Goal: Transaction & Acquisition: Book appointment/travel/reservation

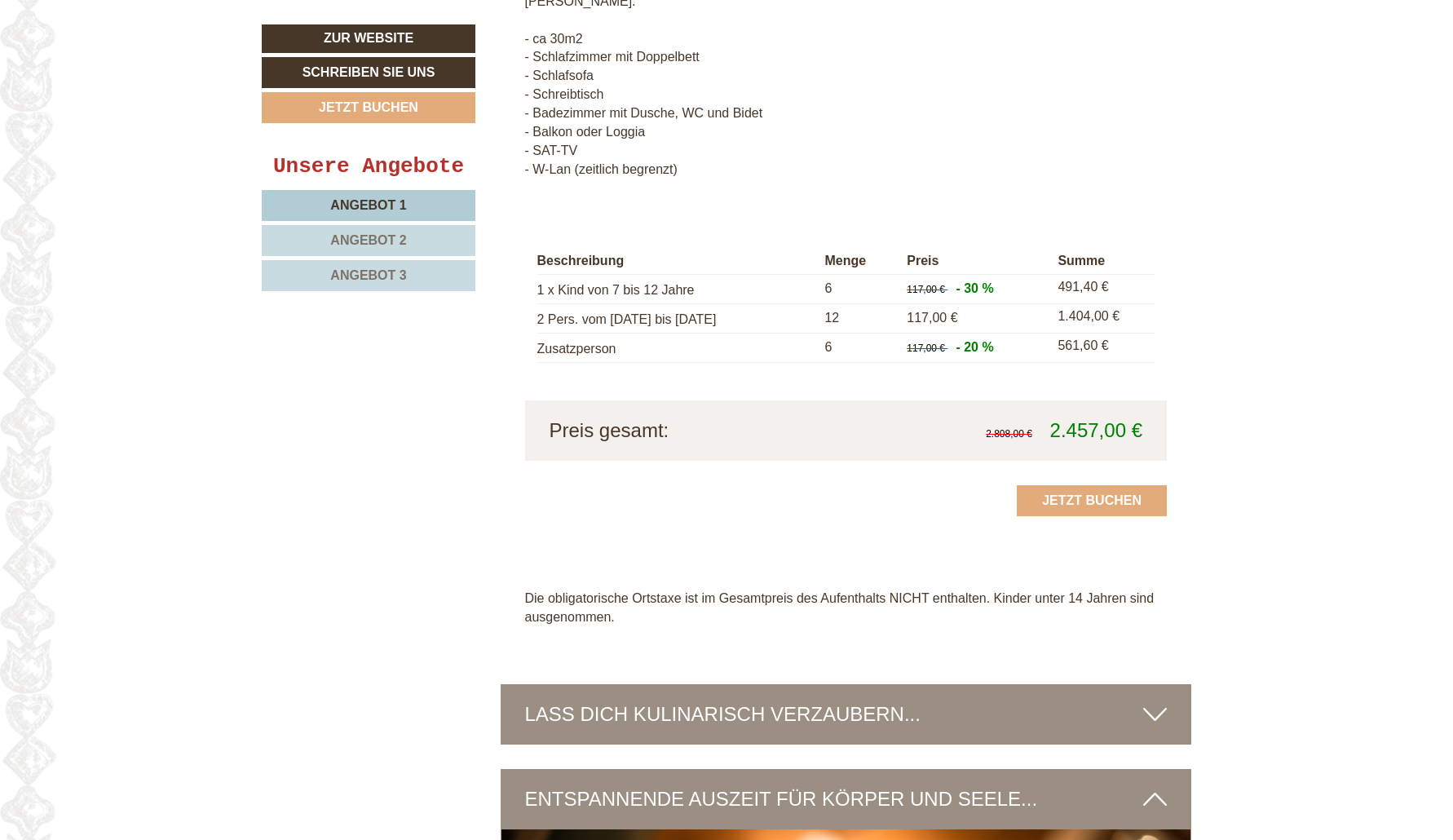
scroll to position [4259, 0]
click at [418, 244] on link "Angebot 2" at bounding box center [368, 240] width 213 height 31
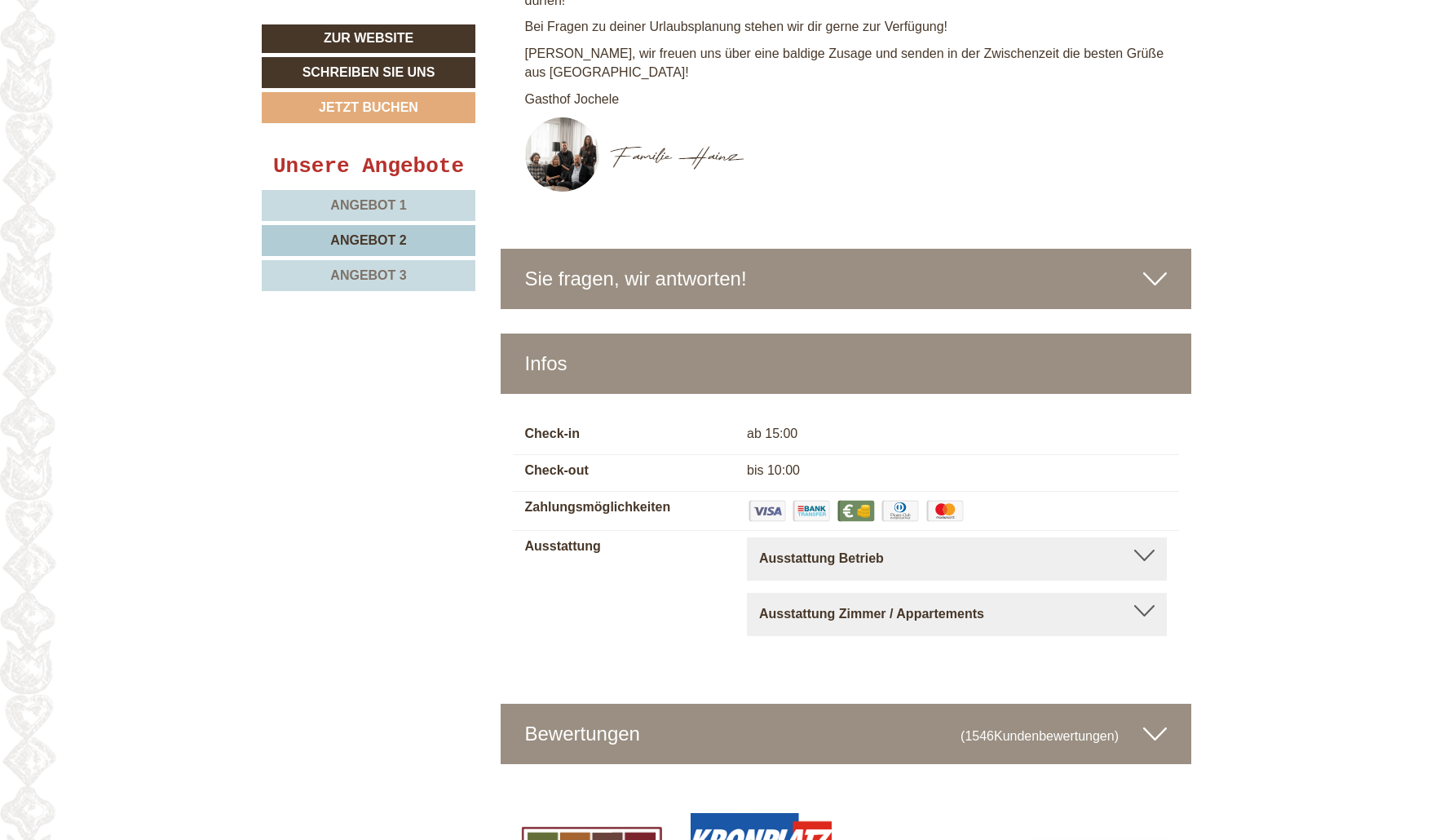
scroll to position [1175, 0]
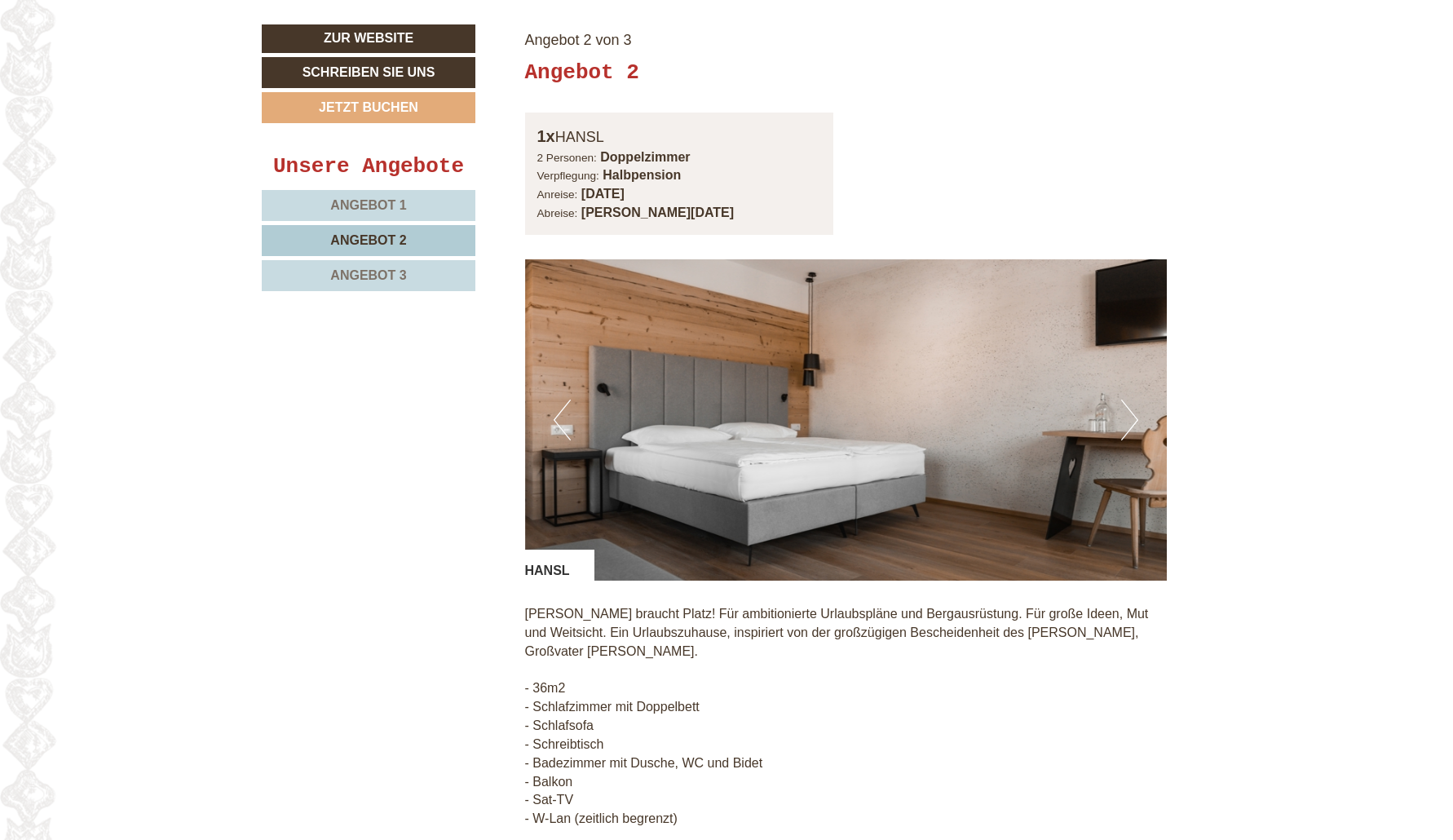
click at [404, 276] on link "Angebot 3" at bounding box center [368, 275] width 213 height 31
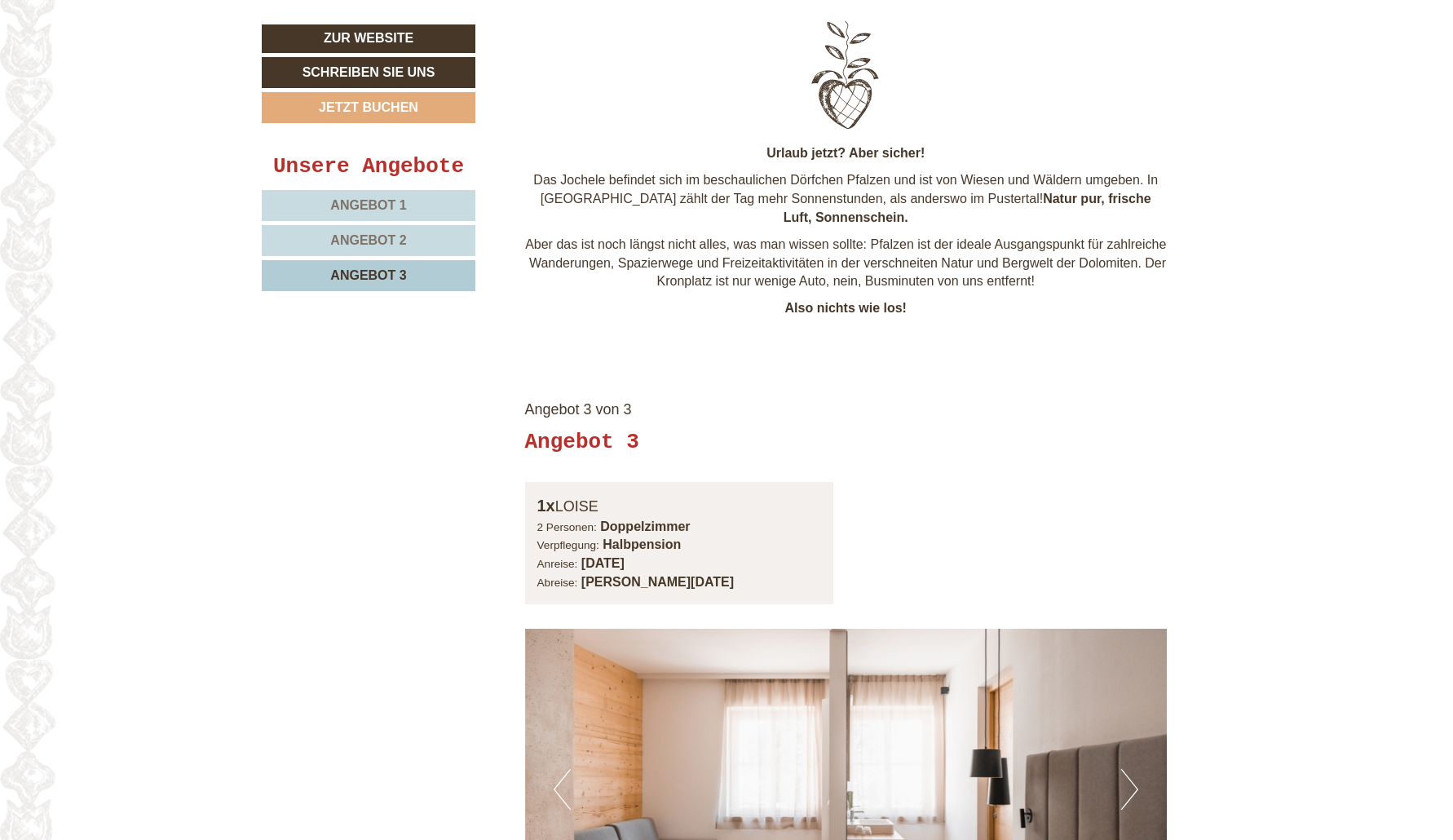
scroll to position [822, 0]
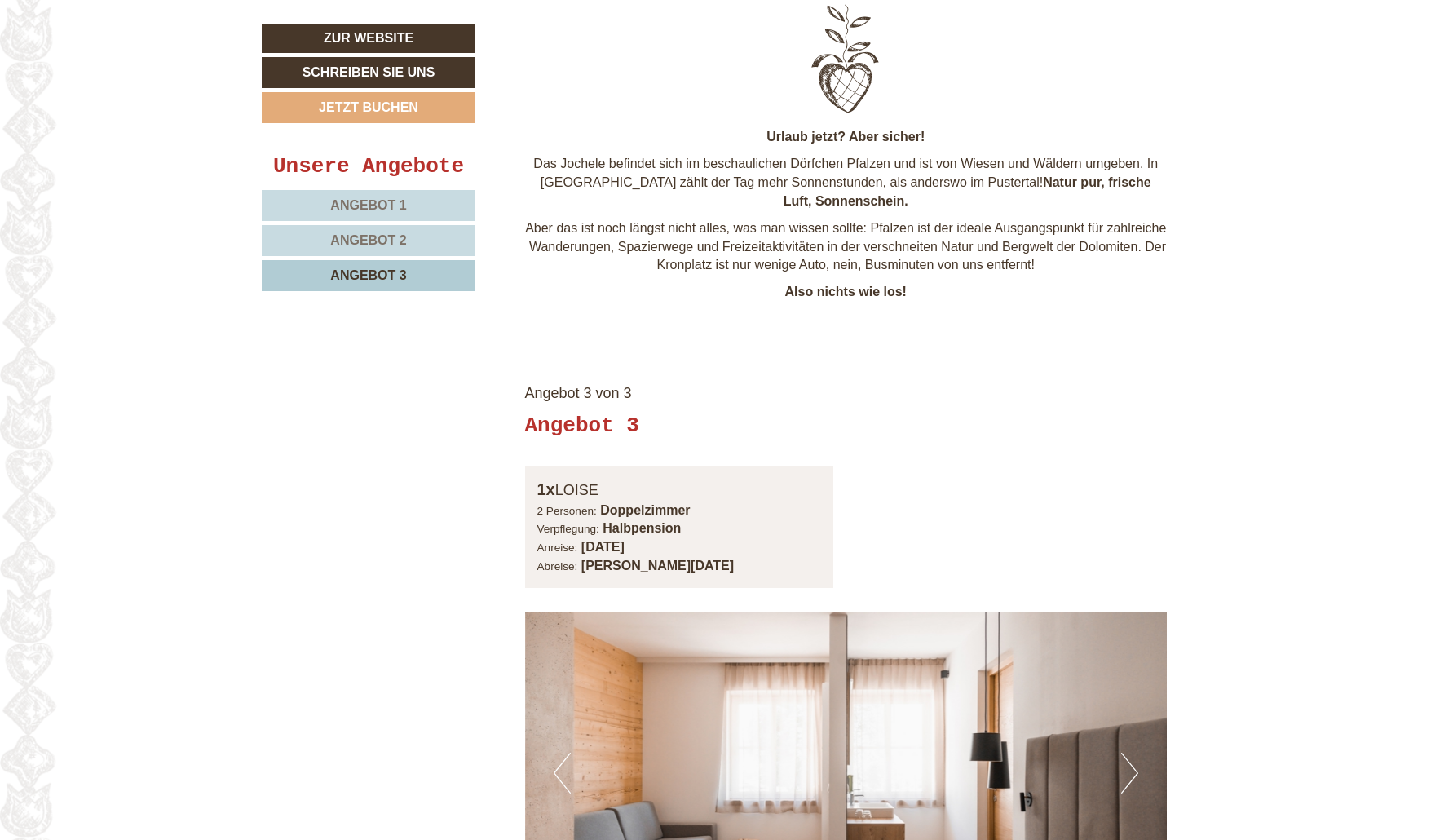
click at [424, 246] on link "Angebot 2" at bounding box center [368, 240] width 213 height 31
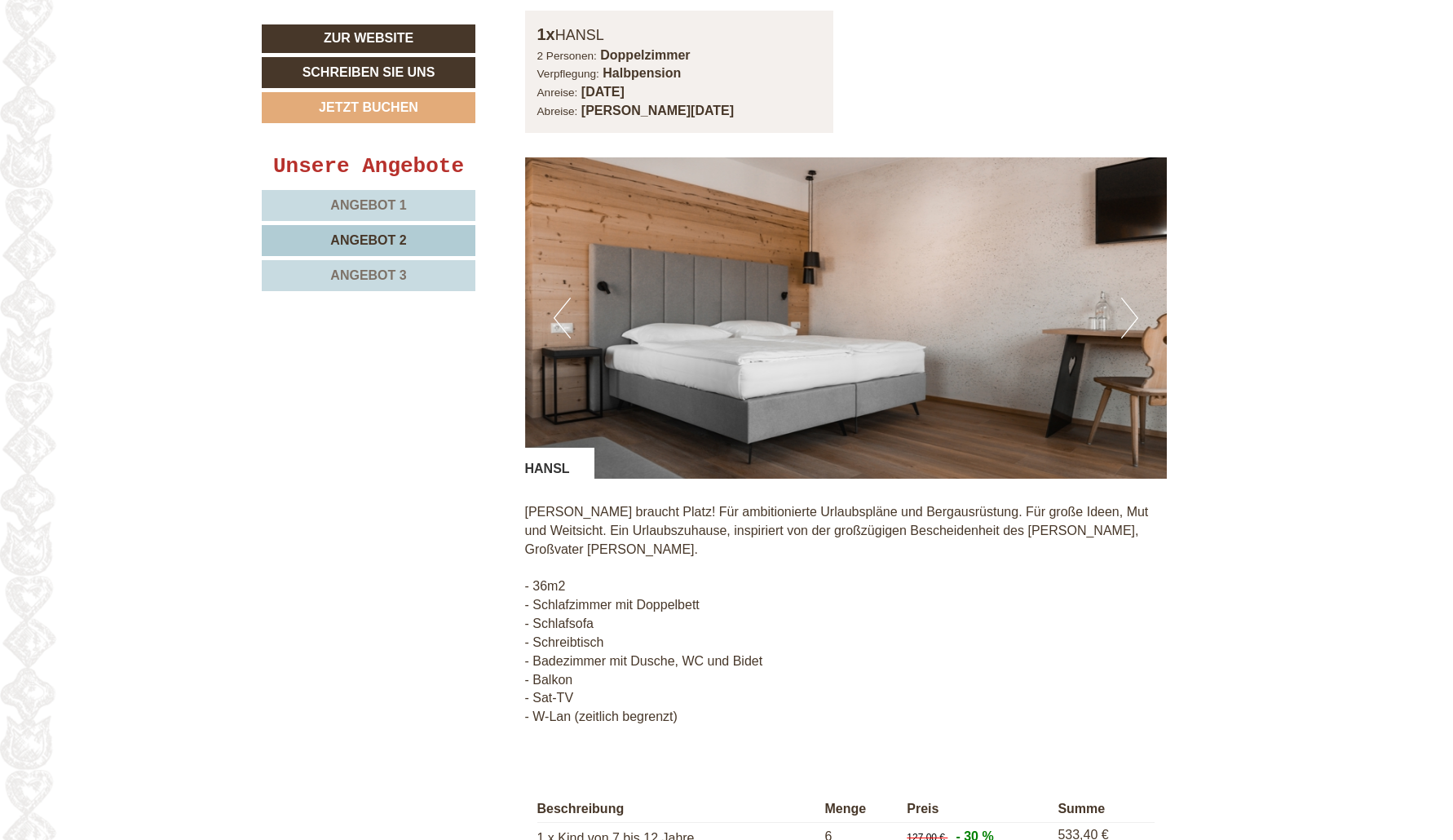
scroll to position [1285, 0]
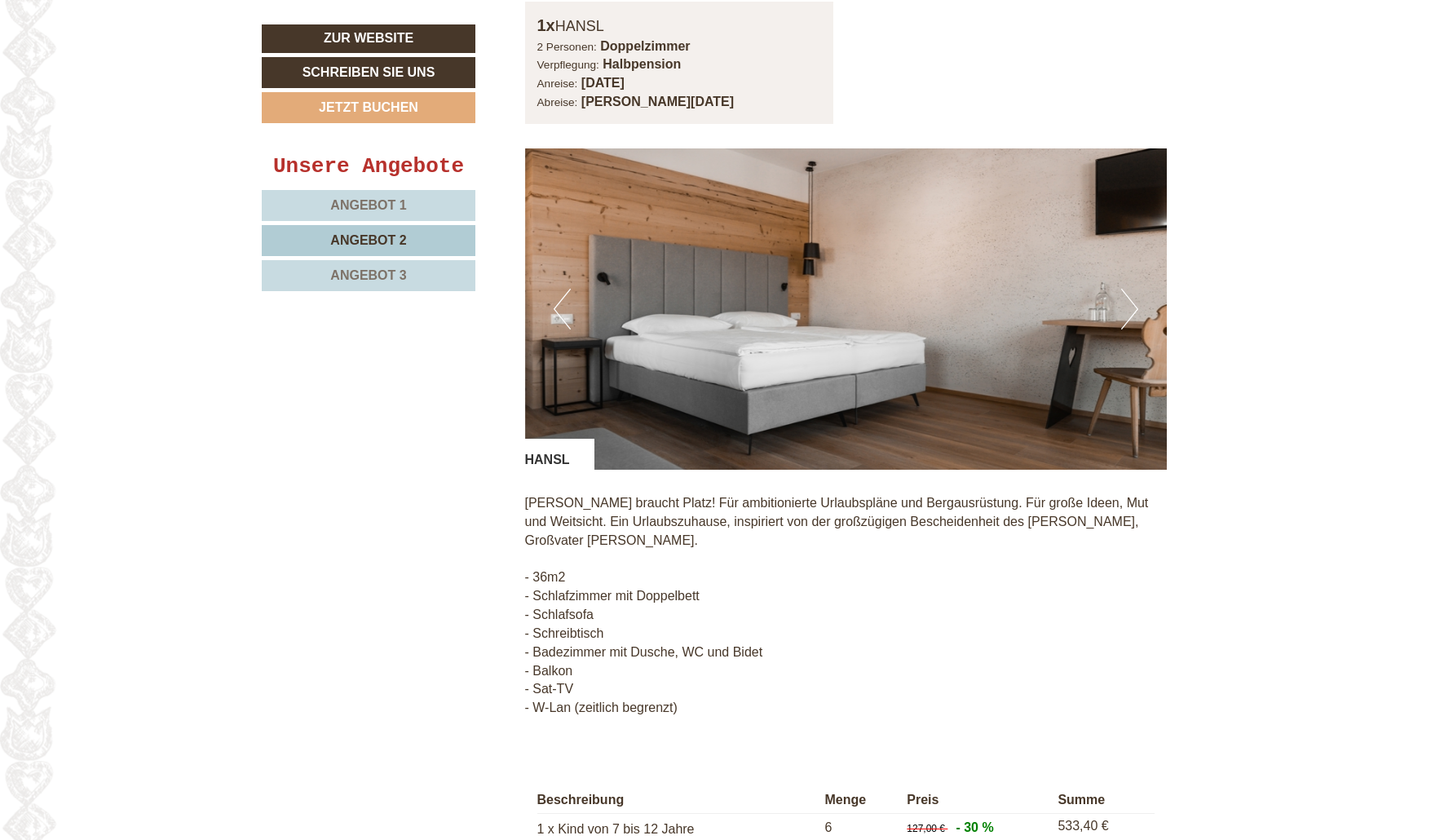
click at [562, 605] on p "Hansl braucht Platz! Für ambitionierte Urlaubspläne und Bergausrüstung. Für gro…" at bounding box center [846, 605] width 643 height 223
click at [562, 627] on p "Hansl braucht Platz! Für ambitionierte Urlaubspläne und Bergausrüstung. Für gro…" at bounding box center [846, 605] width 643 height 223
click at [551, 665] on p "Hansl braucht Platz! Für ambitionierte Urlaubspläne und Bergausrüstung. Für gro…" at bounding box center [846, 605] width 643 height 223
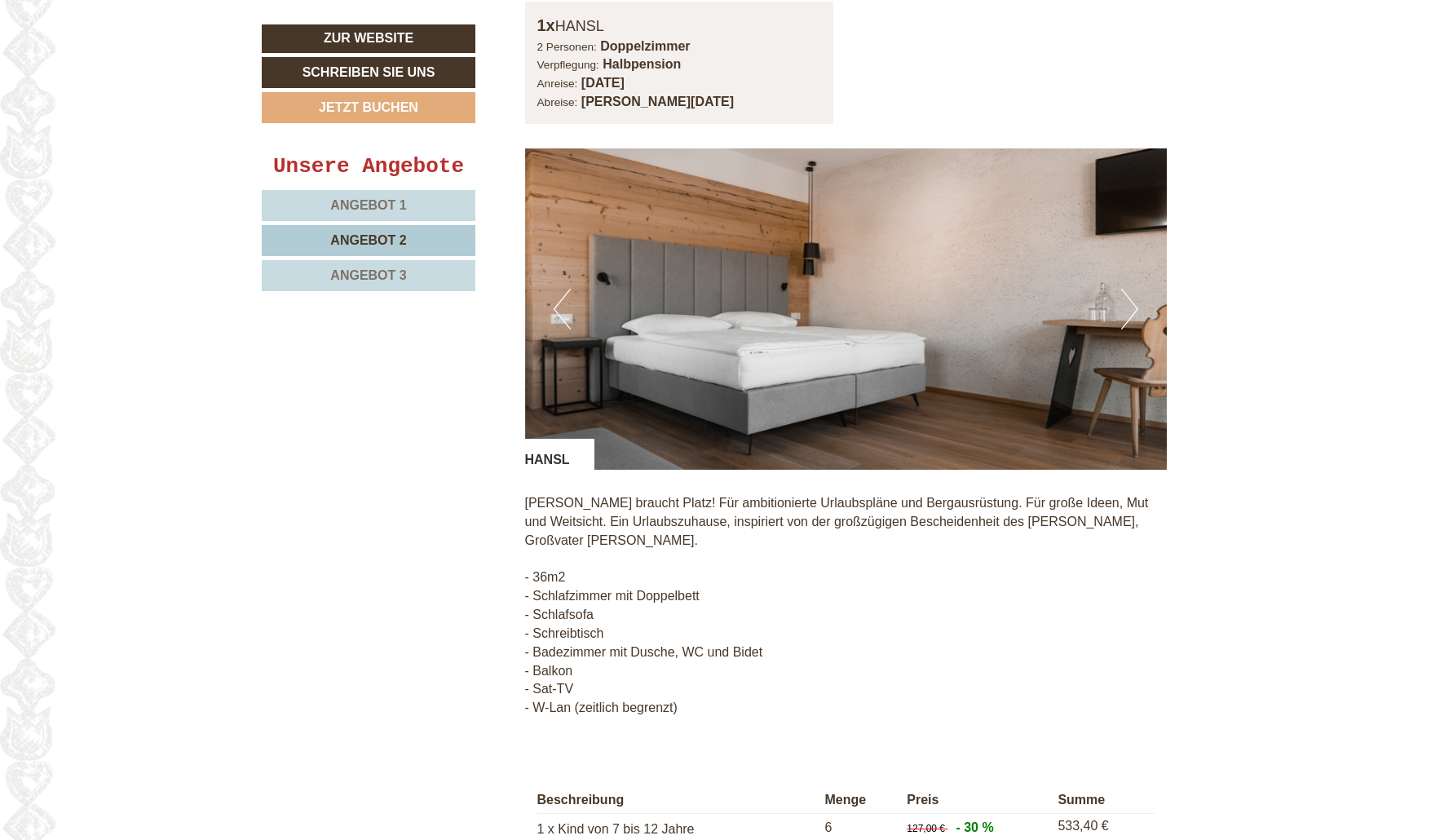
click at [551, 665] on p "Hansl braucht Platz! Für ambitionierte Urlaubspläne und Bergausrüstung. Für gro…" at bounding box center [846, 605] width 643 height 223
click at [554, 595] on p "Hansl braucht Platz! Für ambitionierte Urlaubspläne und Bergausrüstung. Für gro…" at bounding box center [846, 605] width 643 height 223
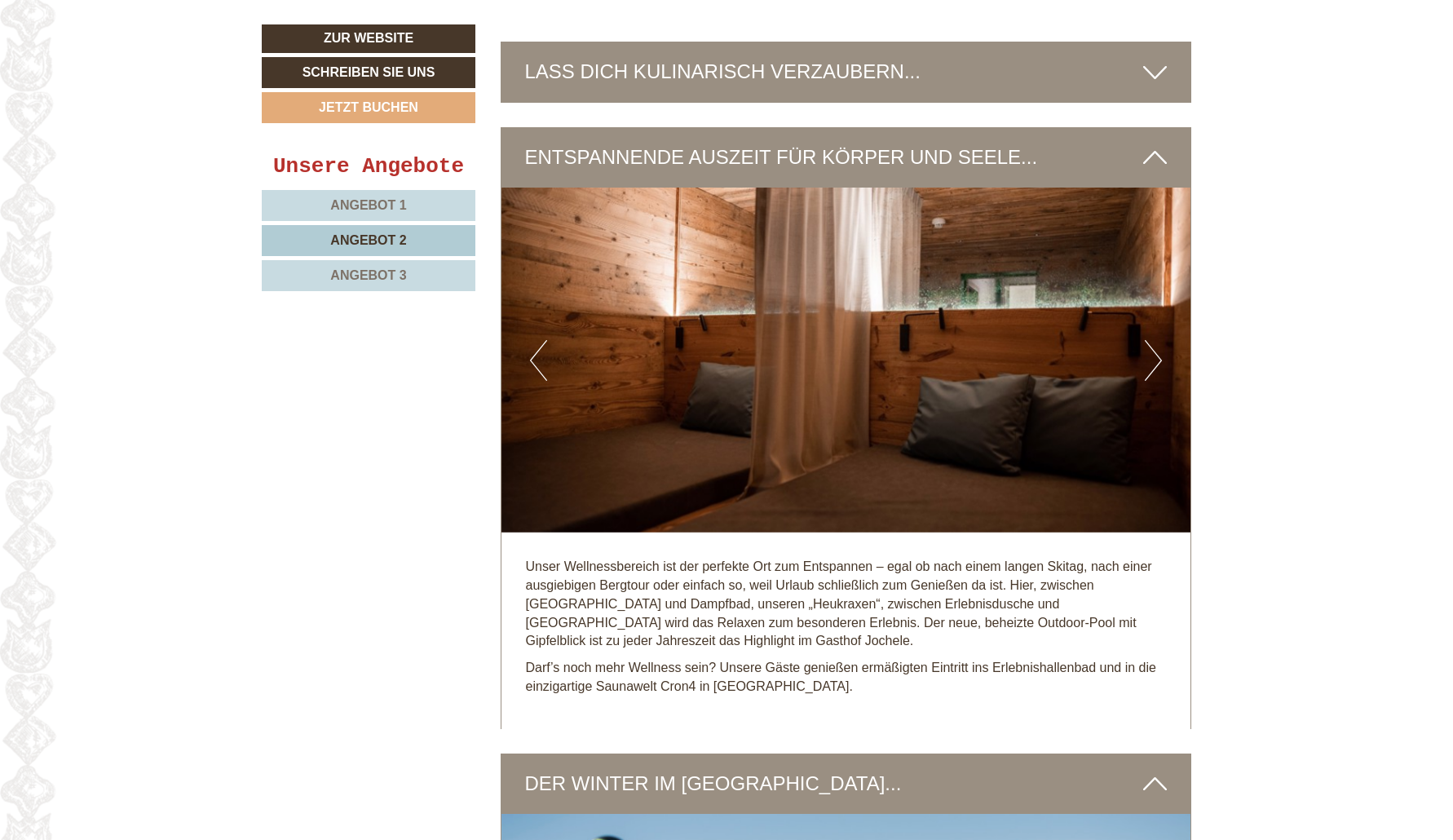
scroll to position [2331, 0]
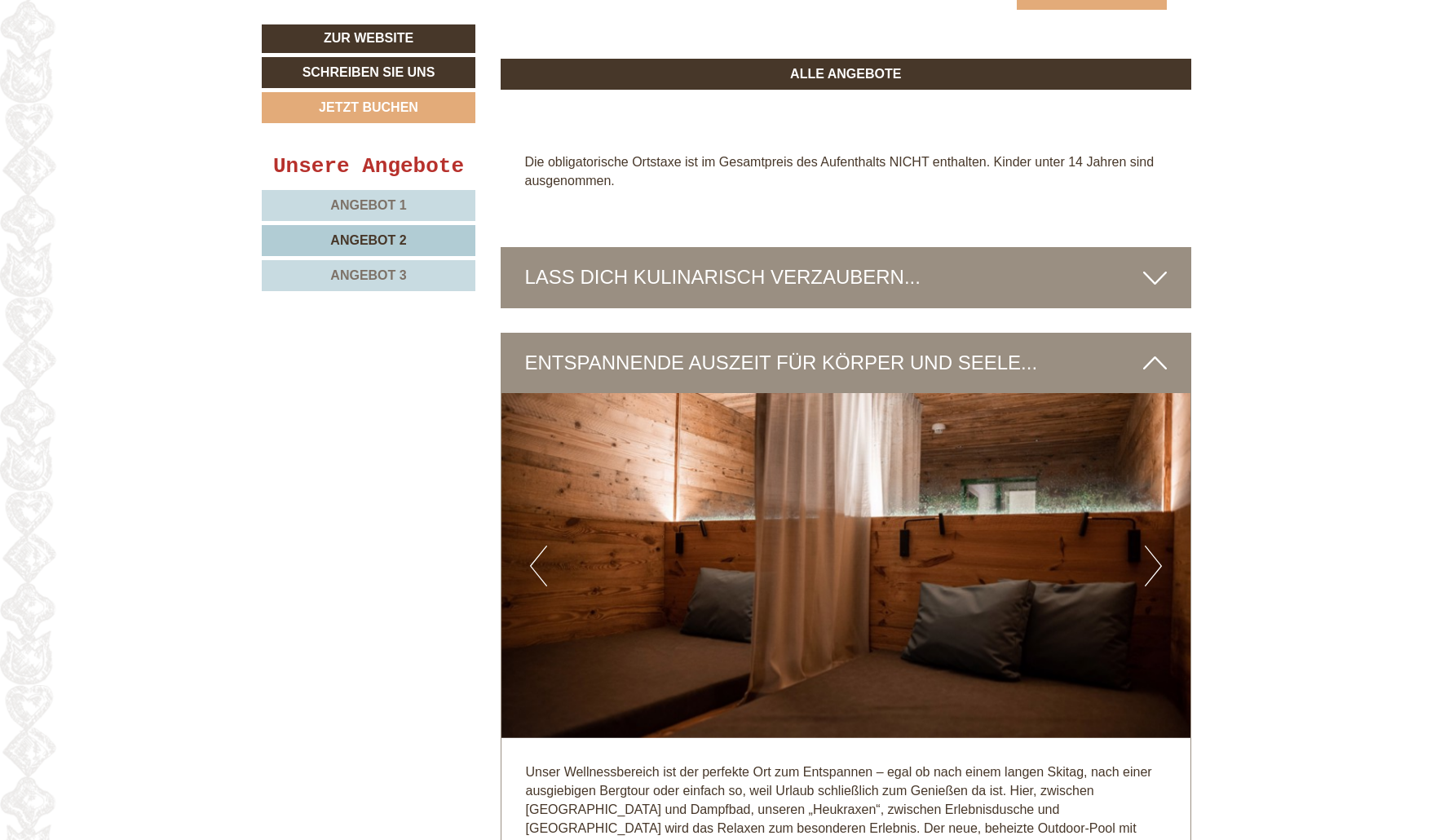
click at [398, 236] on span "Angebot 2" at bounding box center [368, 240] width 76 height 14
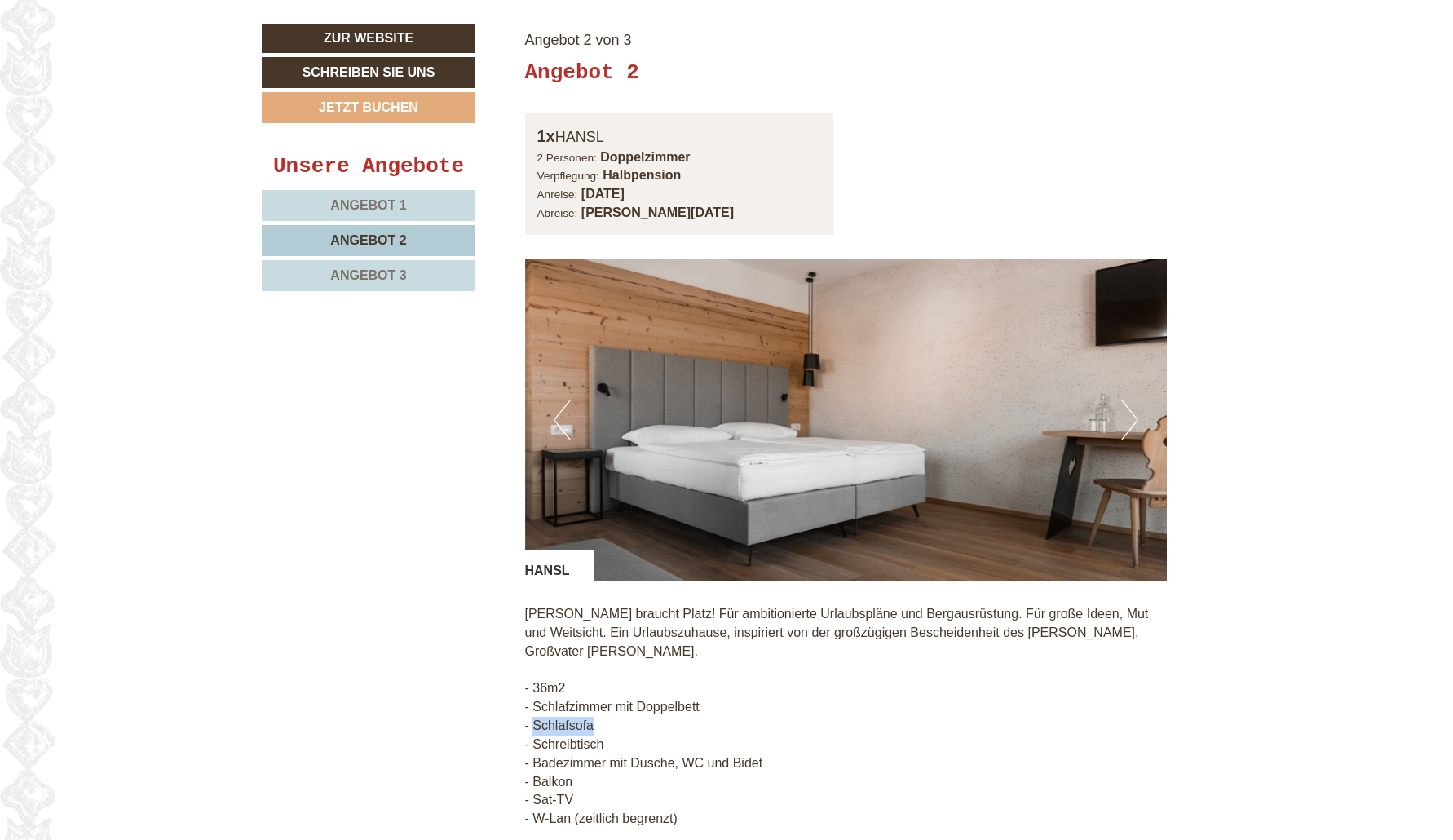
click at [390, 199] on span "Angebot 1" at bounding box center [368, 205] width 76 height 14
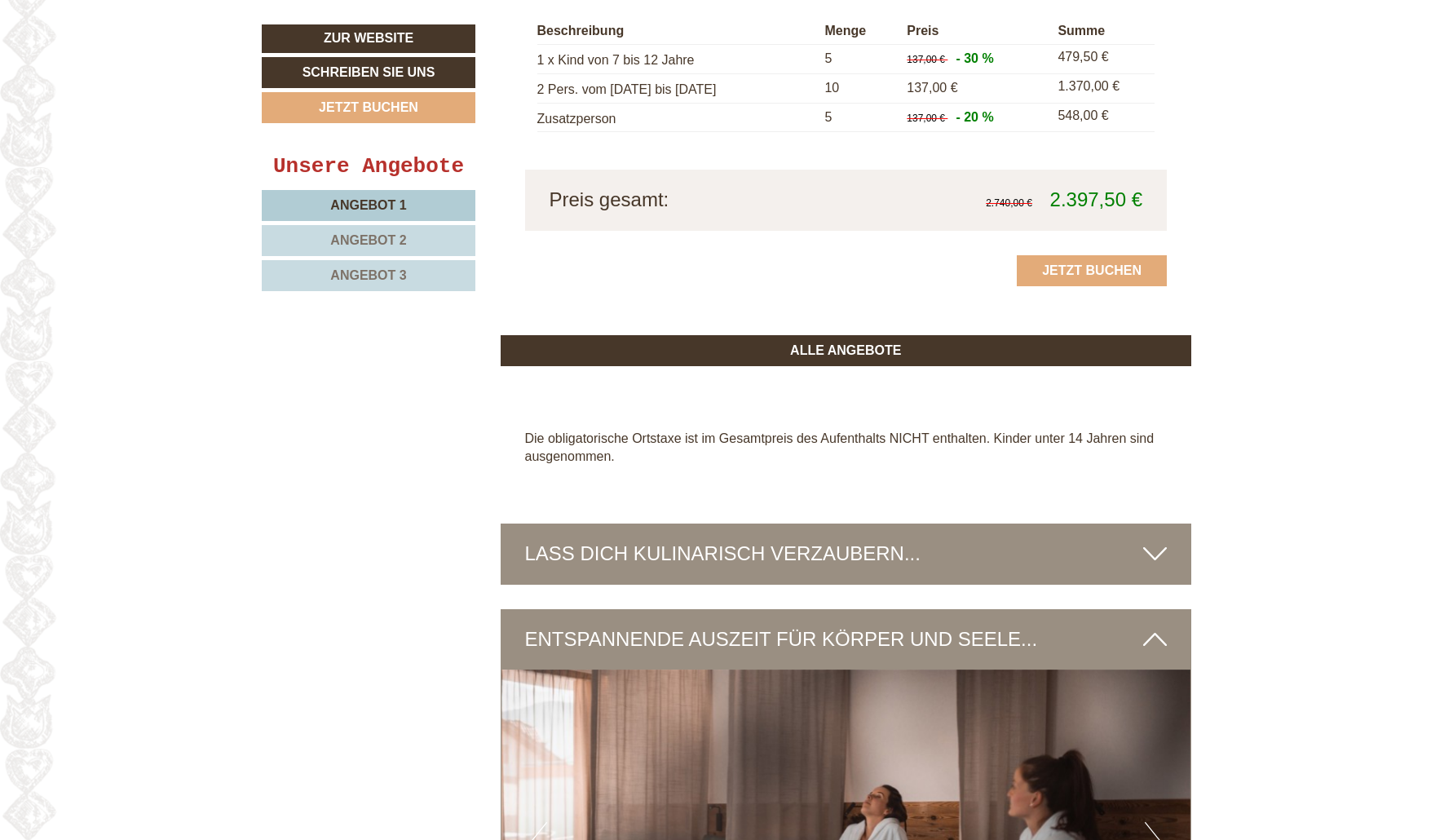
scroll to position [1955, 0]
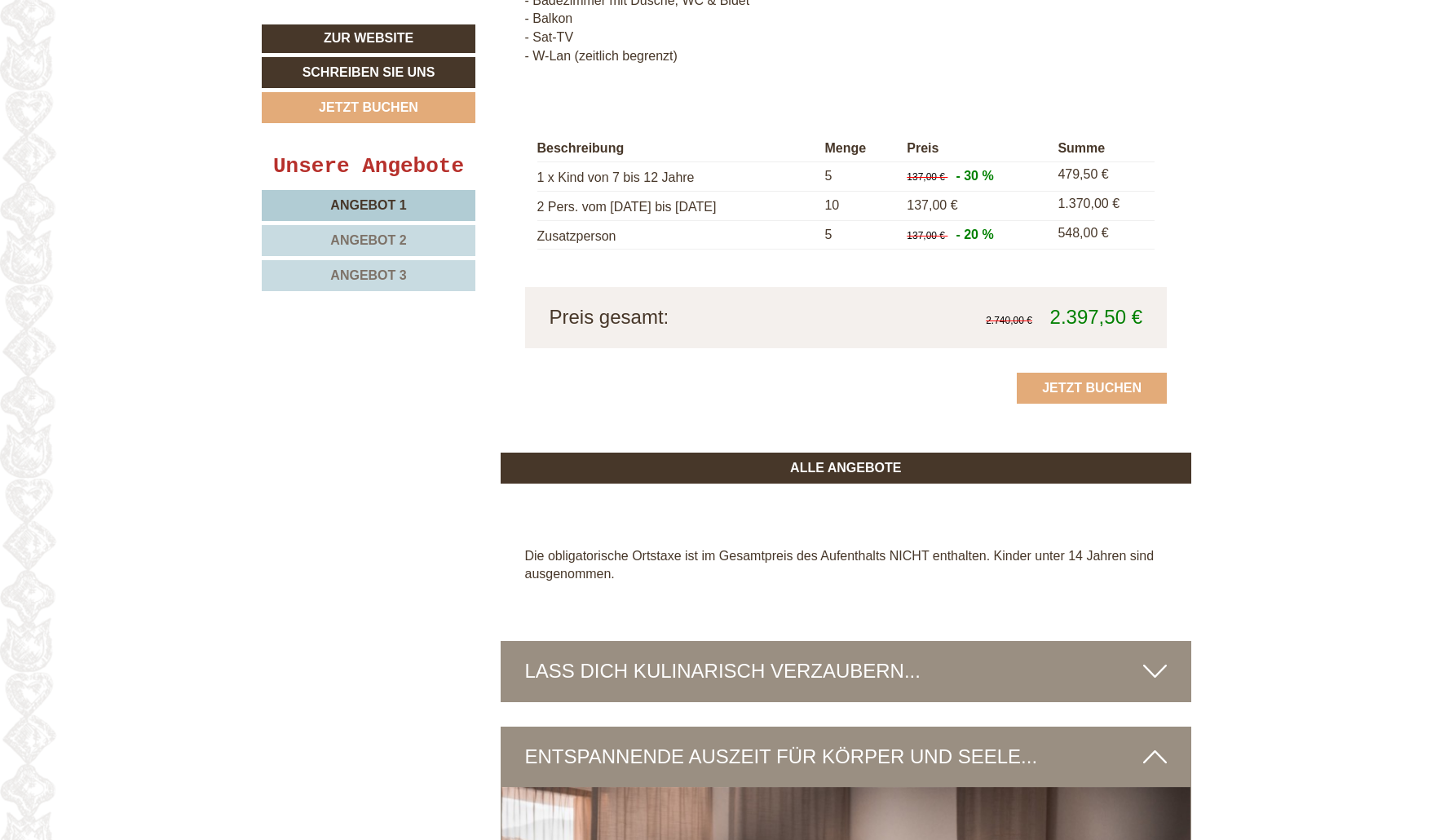
click at [391, 282] on link "Angebot 3" at bounding box center [368, 275] width 213 height 31
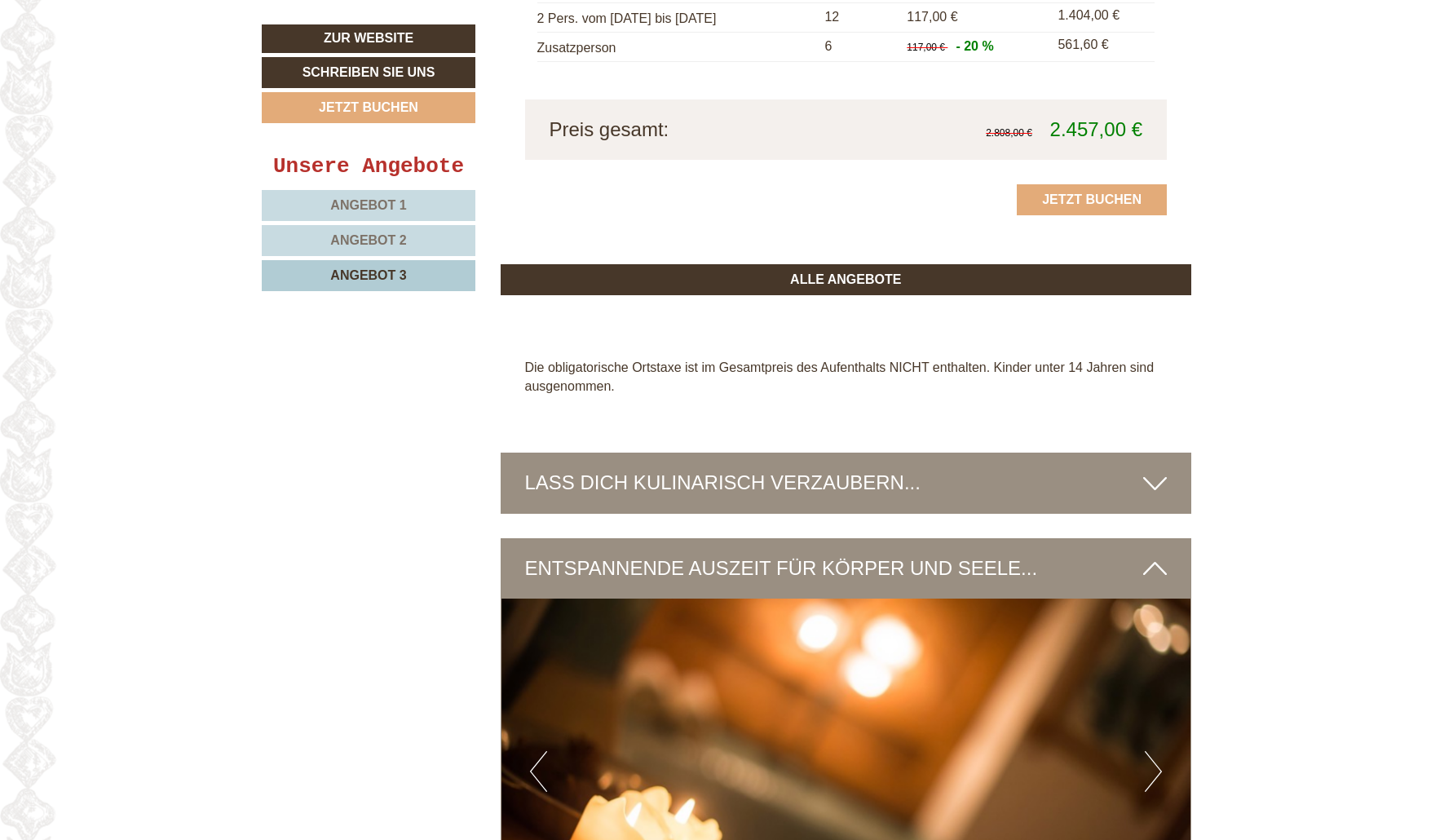
scroll to position [2110, 0]
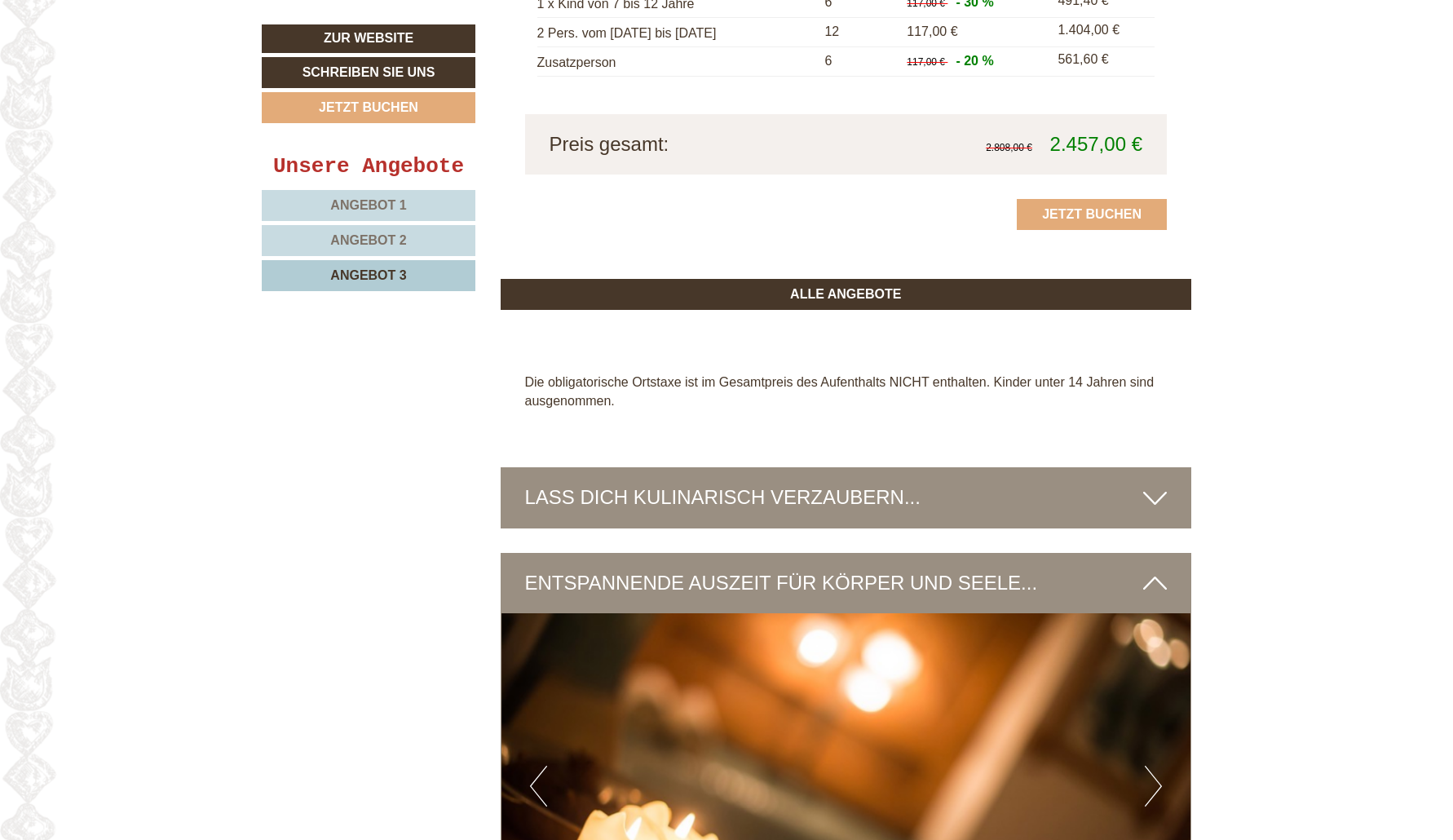
click at [400, 192] on link "Angebot 1" at bounding box center [368, 205] width 213 height 31
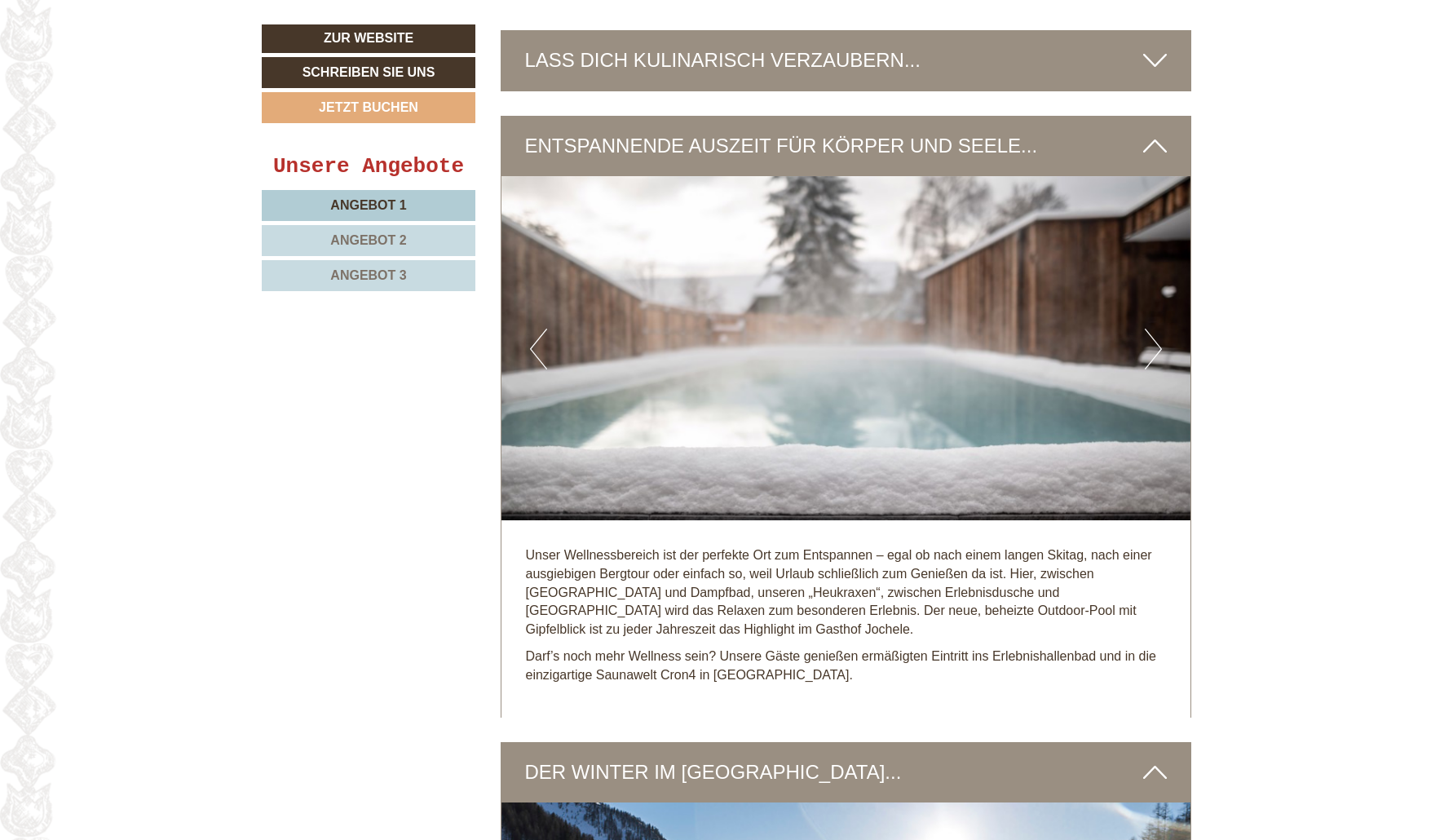
scroll to position [2533, 0]
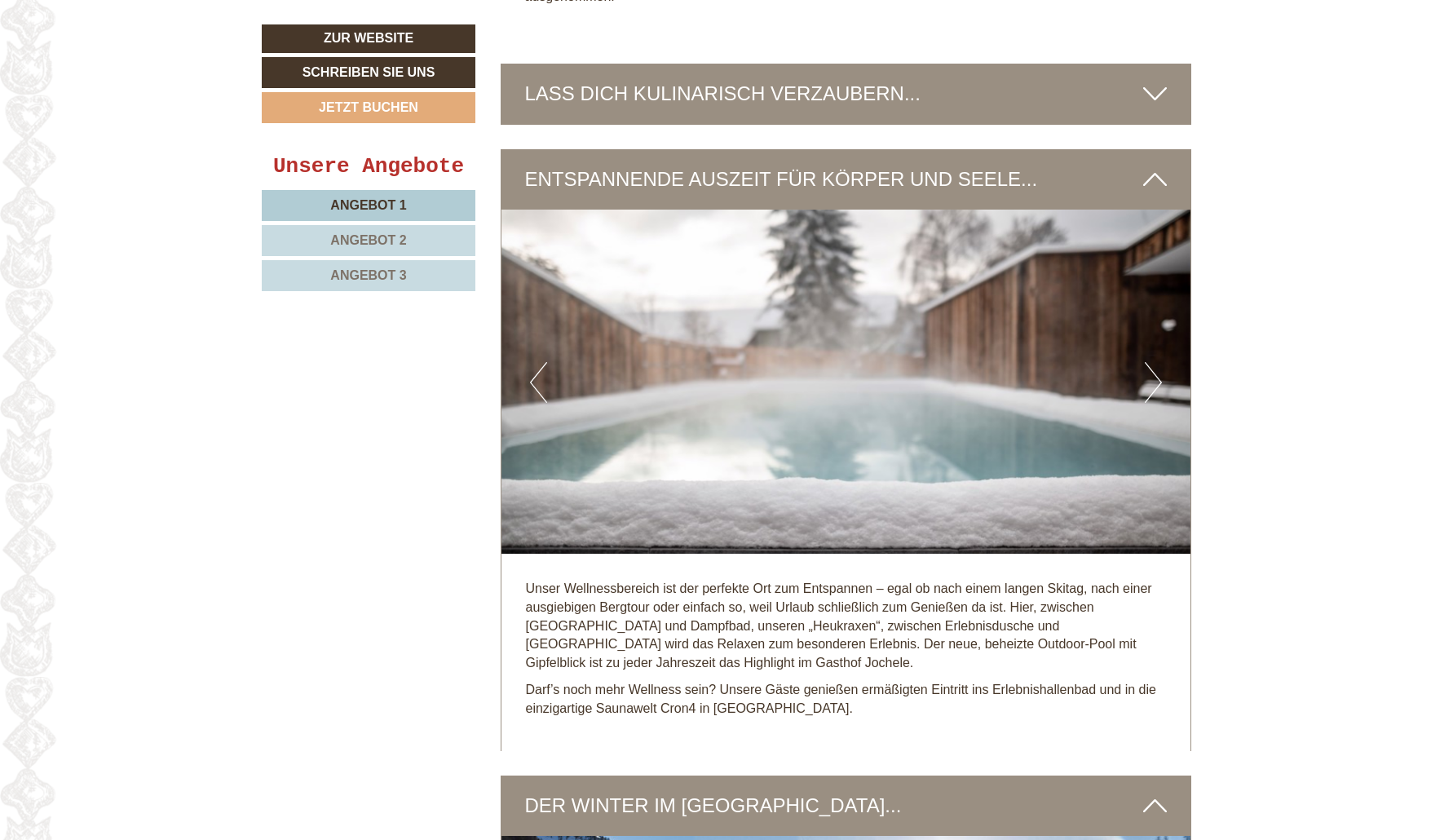
click at [384, 236] on span "Angebot 2" at bounding box center [368, 240] width 76 height 14
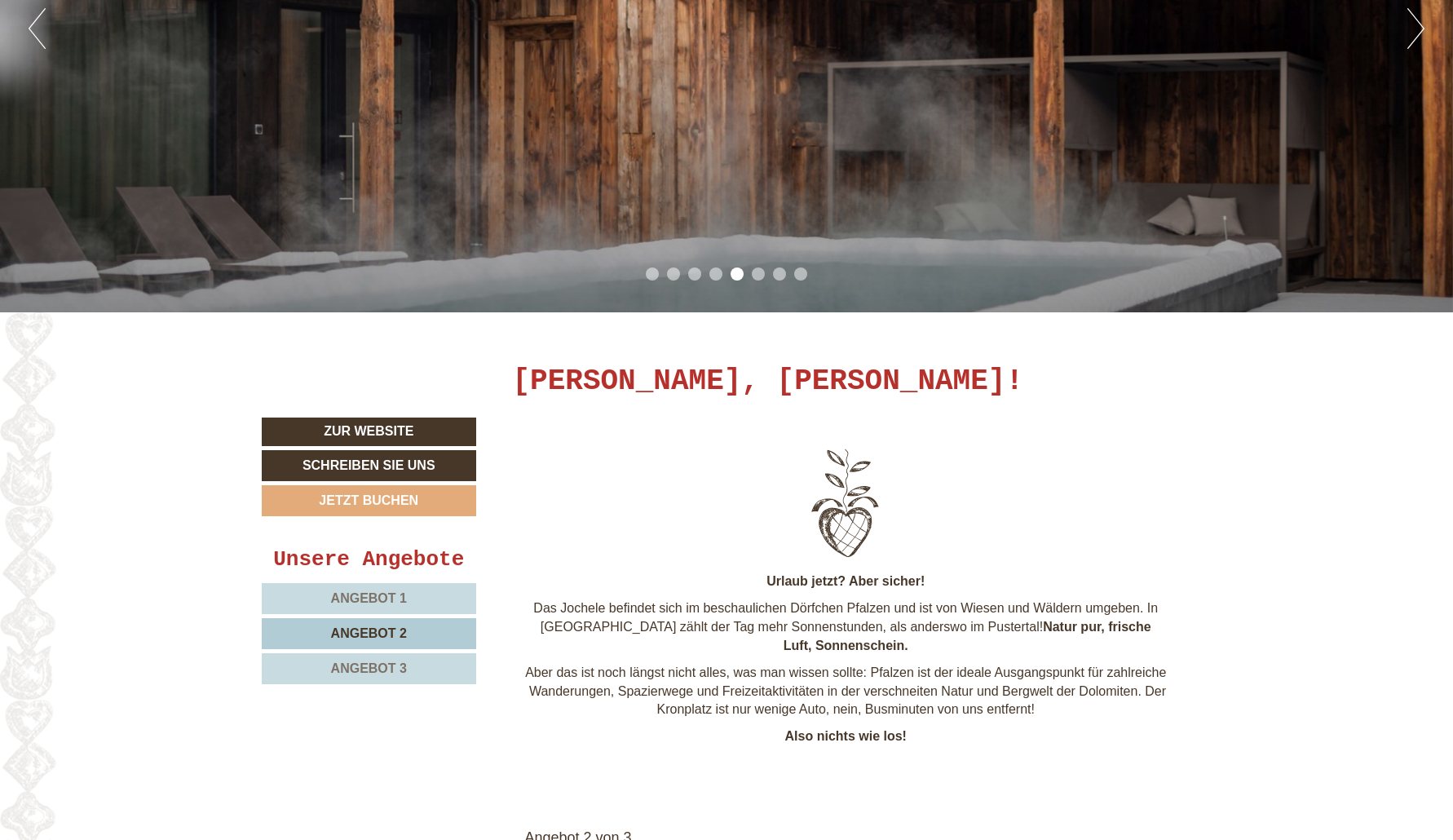
scroll to position [377, 0]
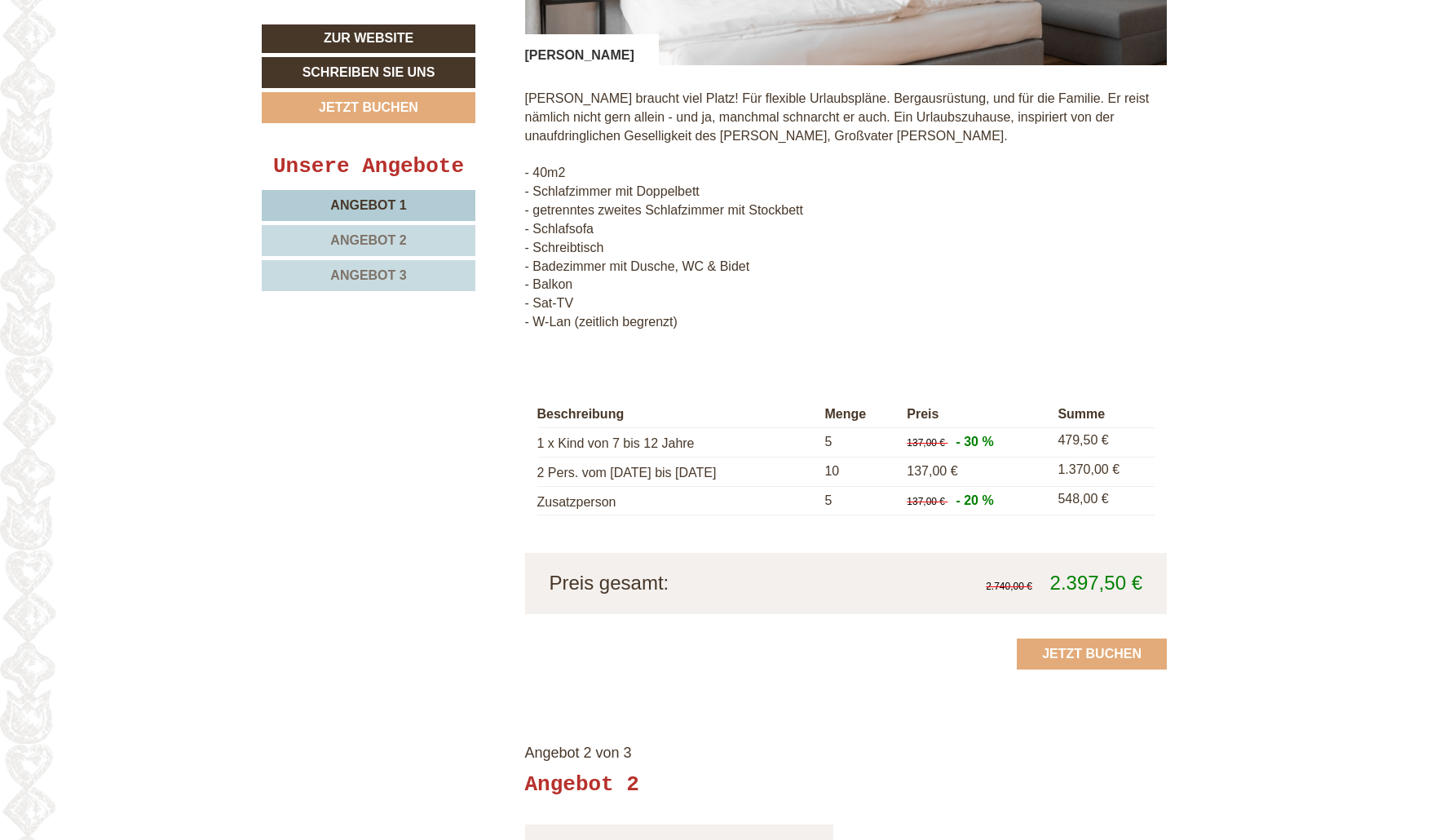
scroll to position [1687, 0]
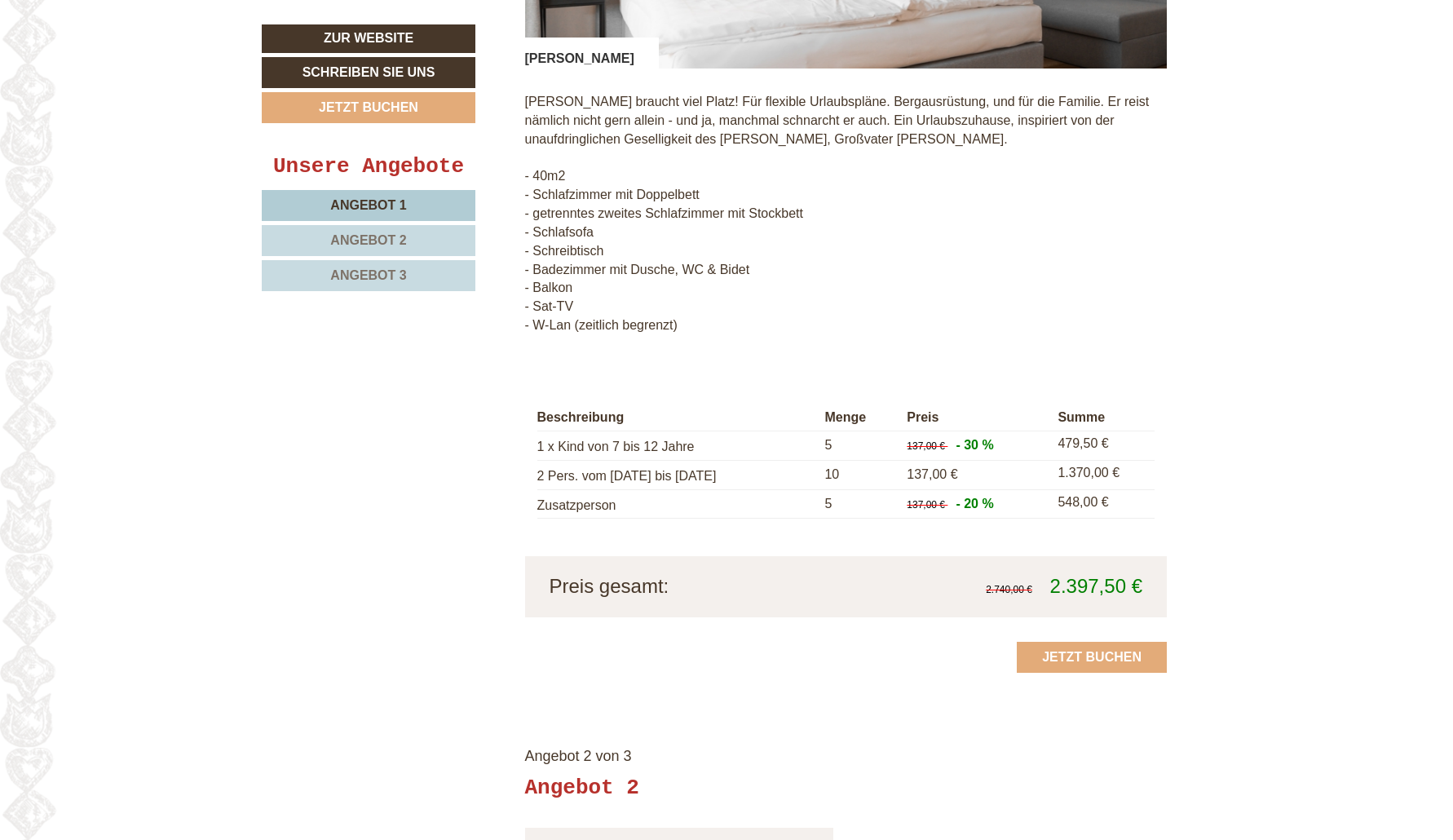
click at [1096, 642] on link "Jetzt buchen" at bounding box center [1091, 657] width 150 height 31
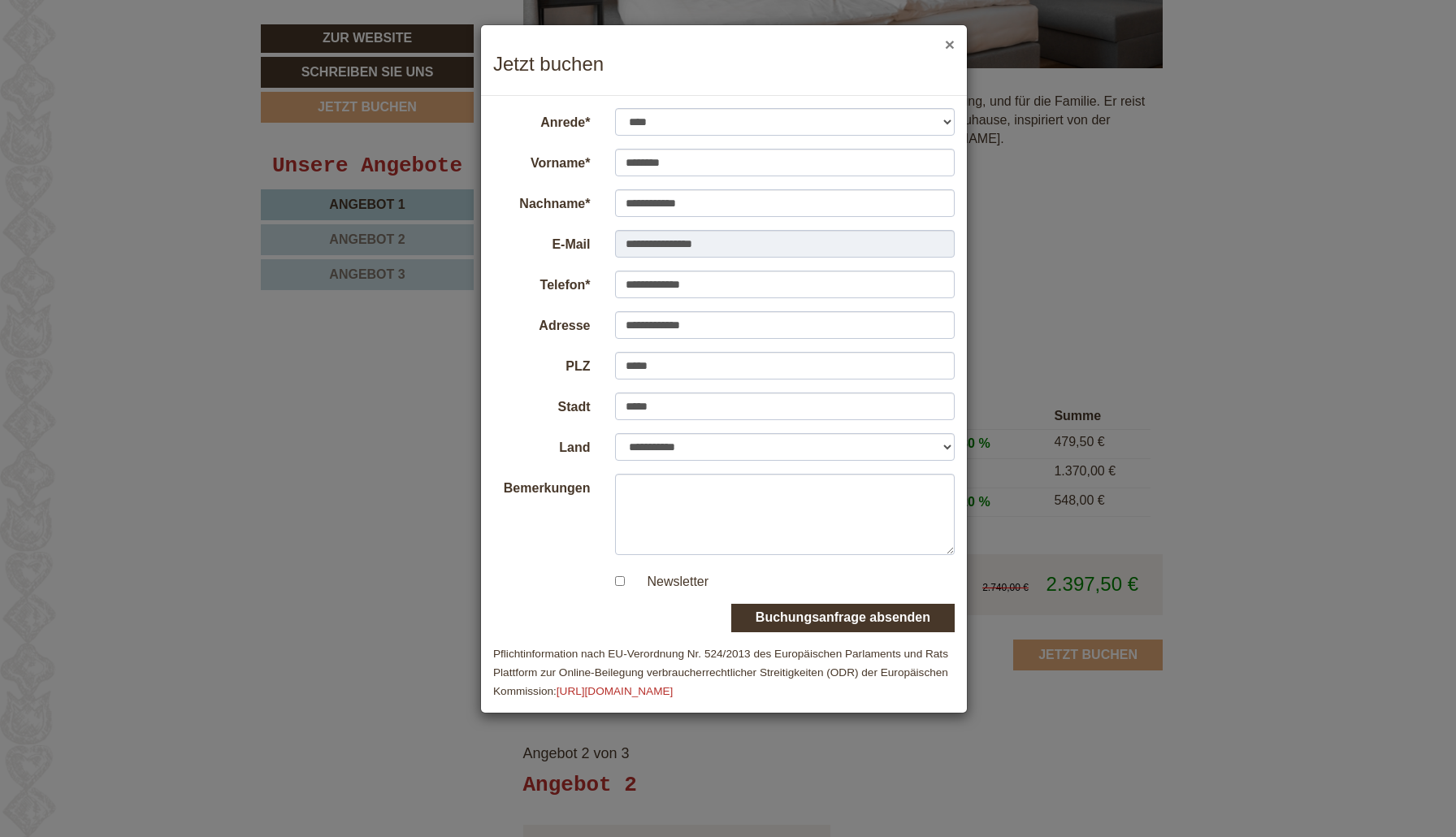
click at [946, 47] on button "×" at bounding box center [950, 44] width 10 height 17
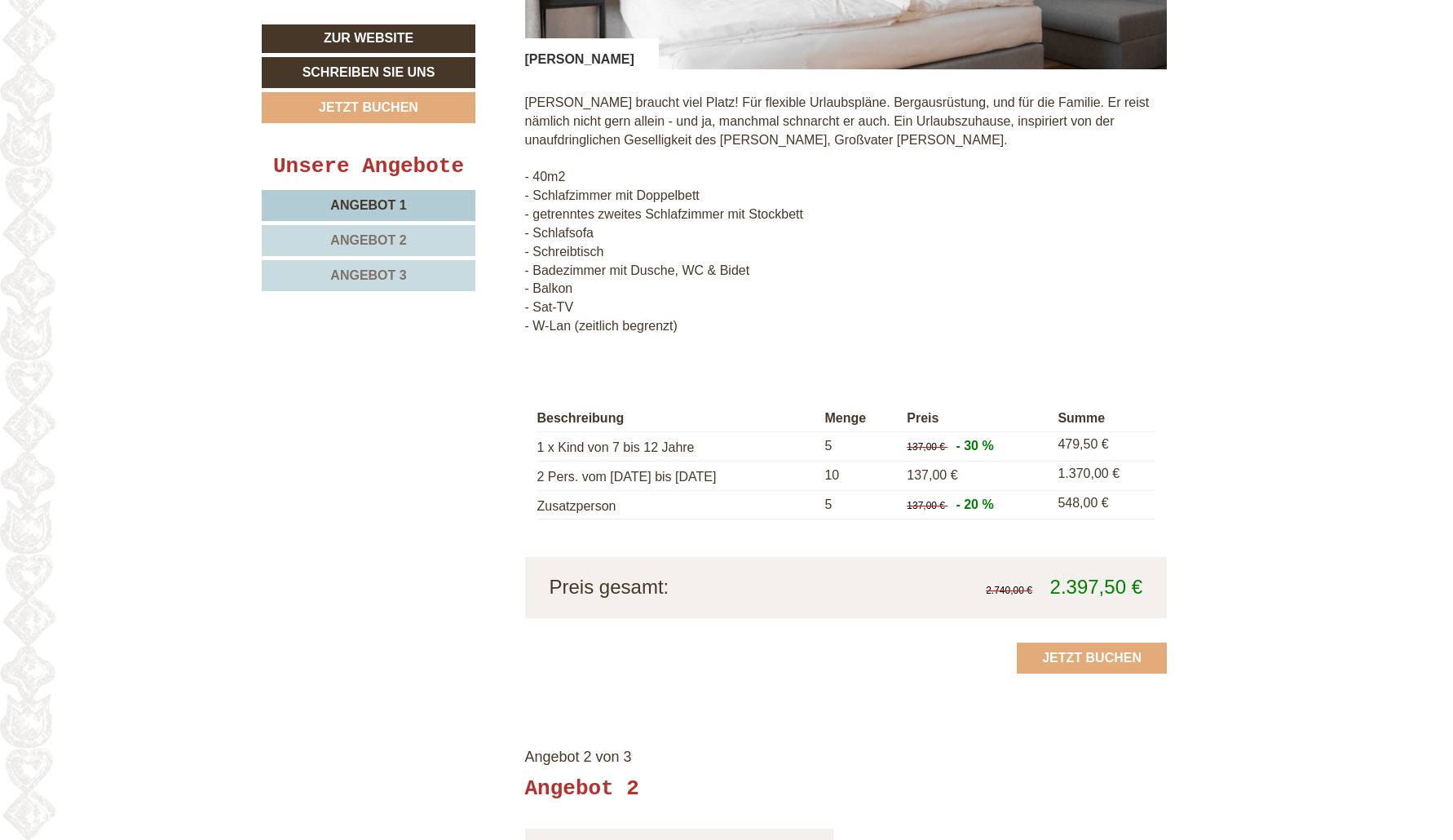
scroll to position [1812, 0]
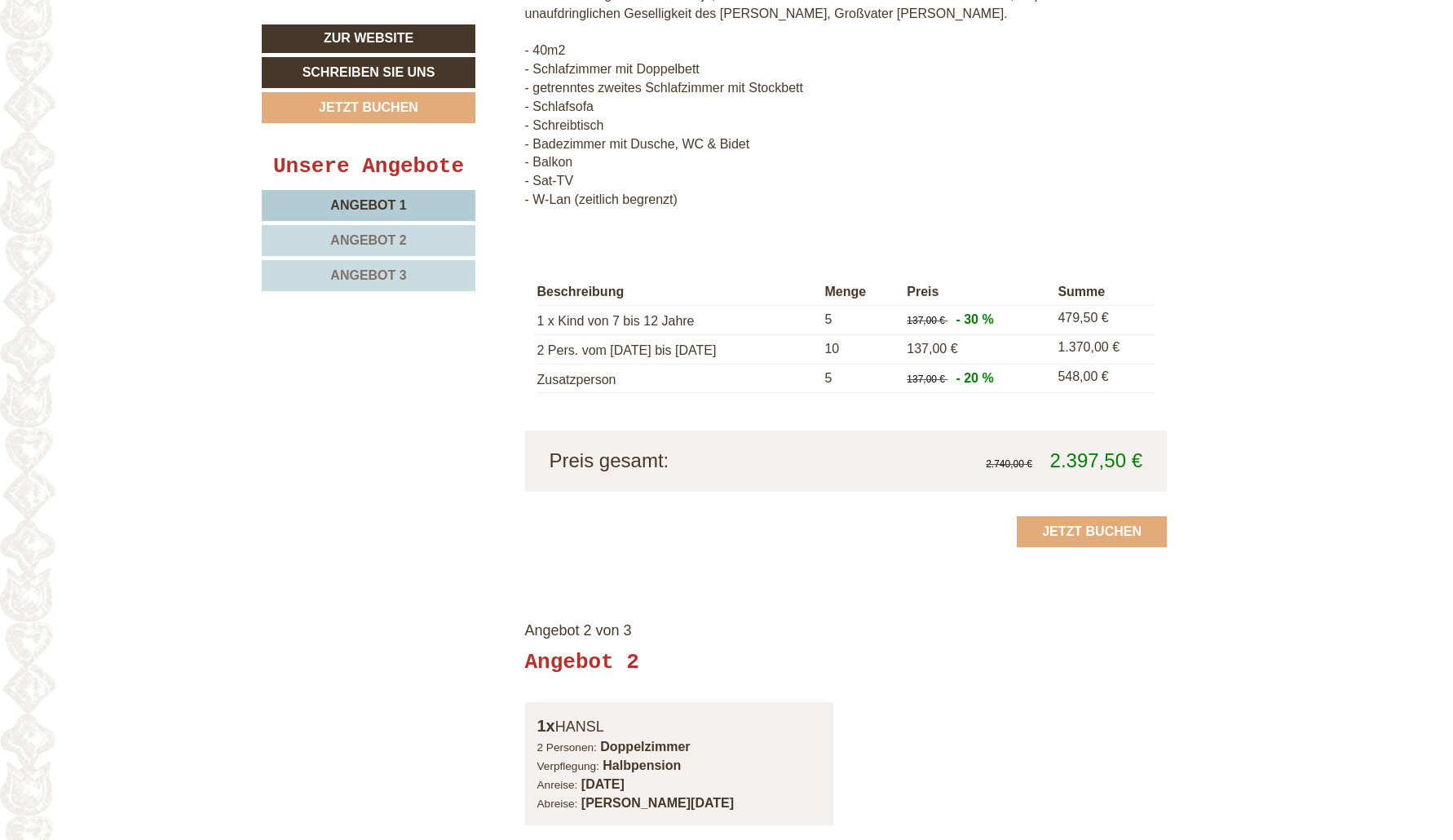
click at [1093, 520] on link "Jetzt buchen" at bounding box center [1091, 531] width 150 height 31
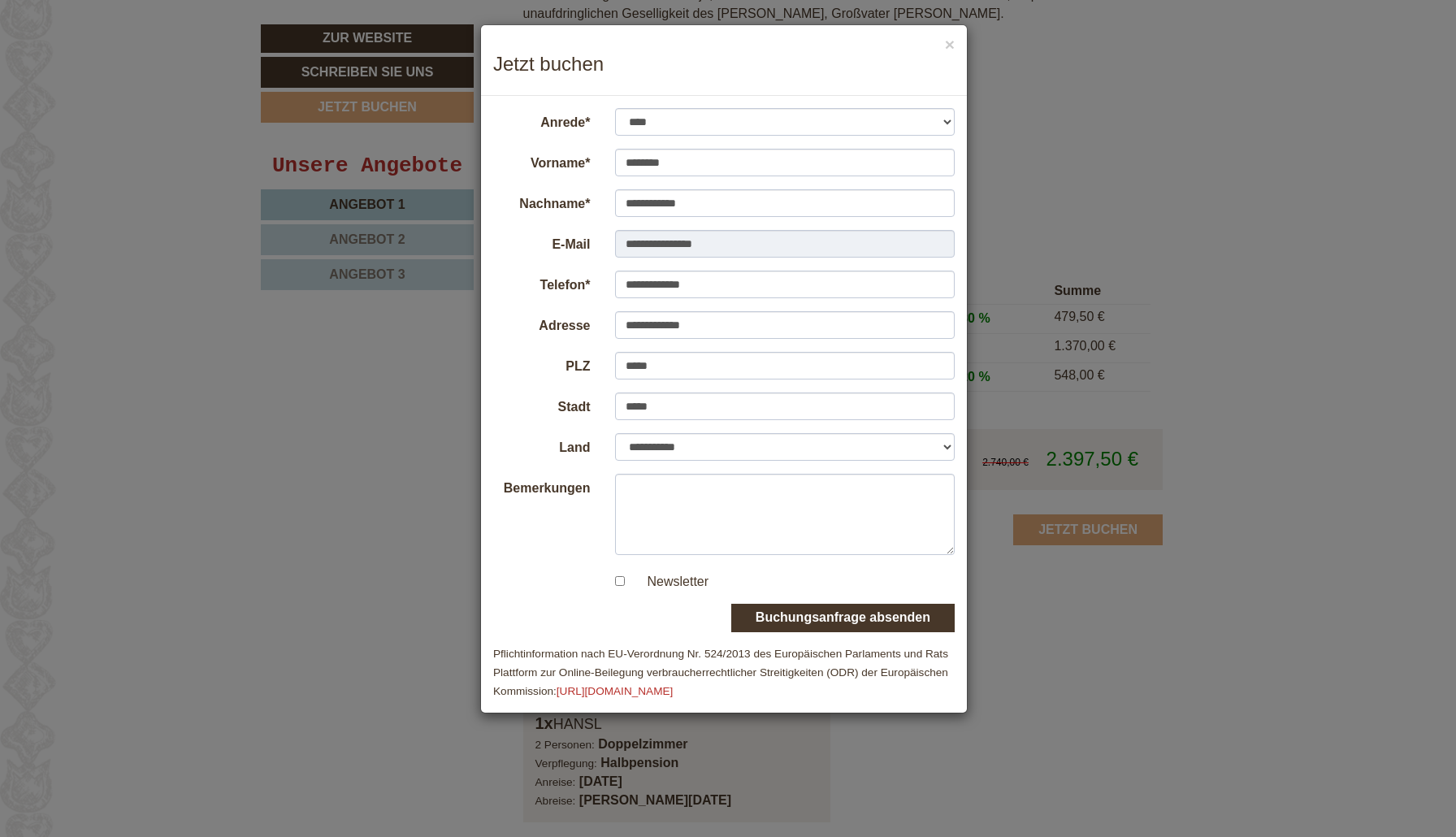
click at [839, 612] on button "Buchungsanfrage absenden" at bounding box center [843, 618] width 223 height 28
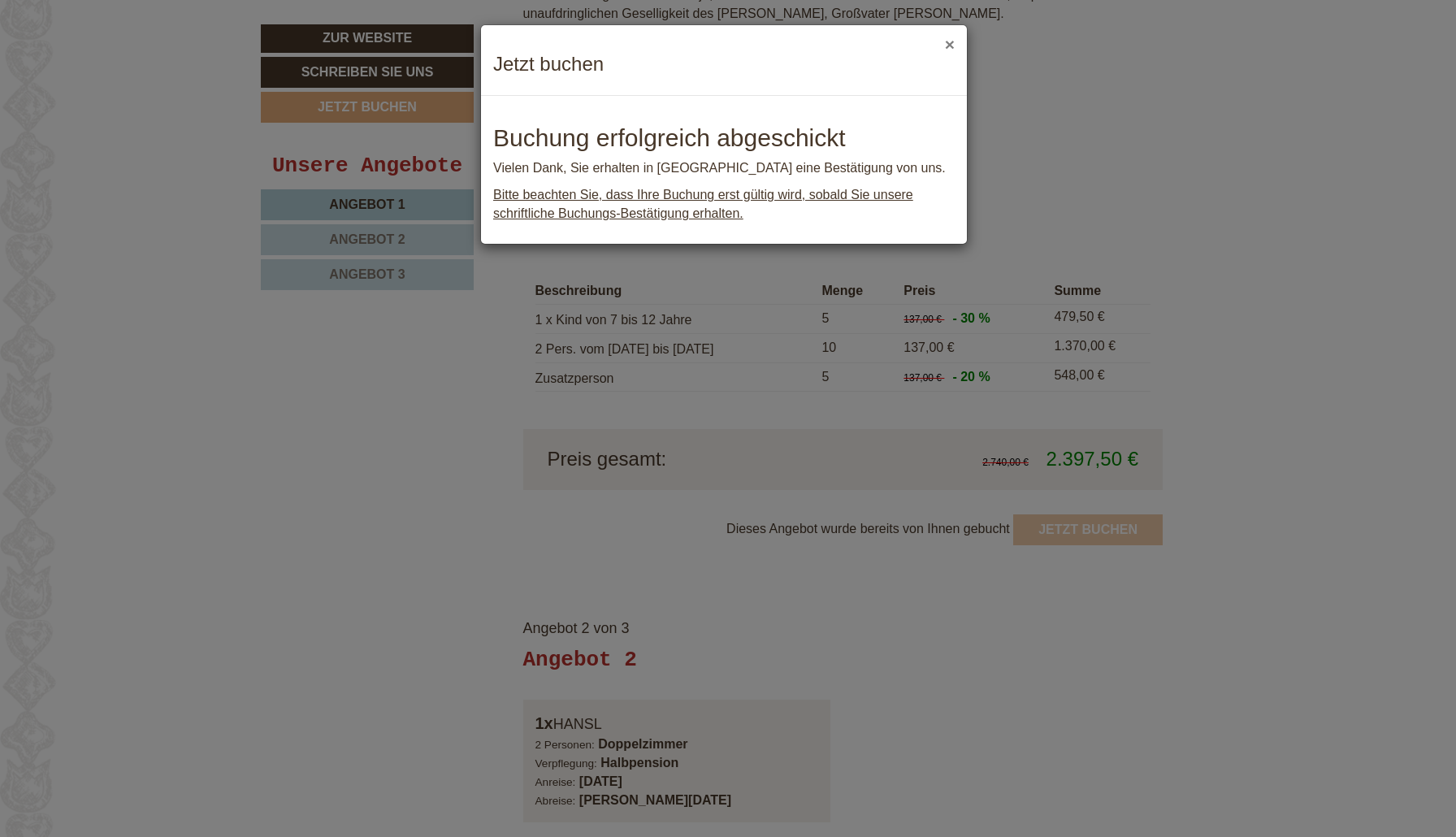
click at [948, 43] on button "×" at bounding box center [950, 44] width 10 height 17
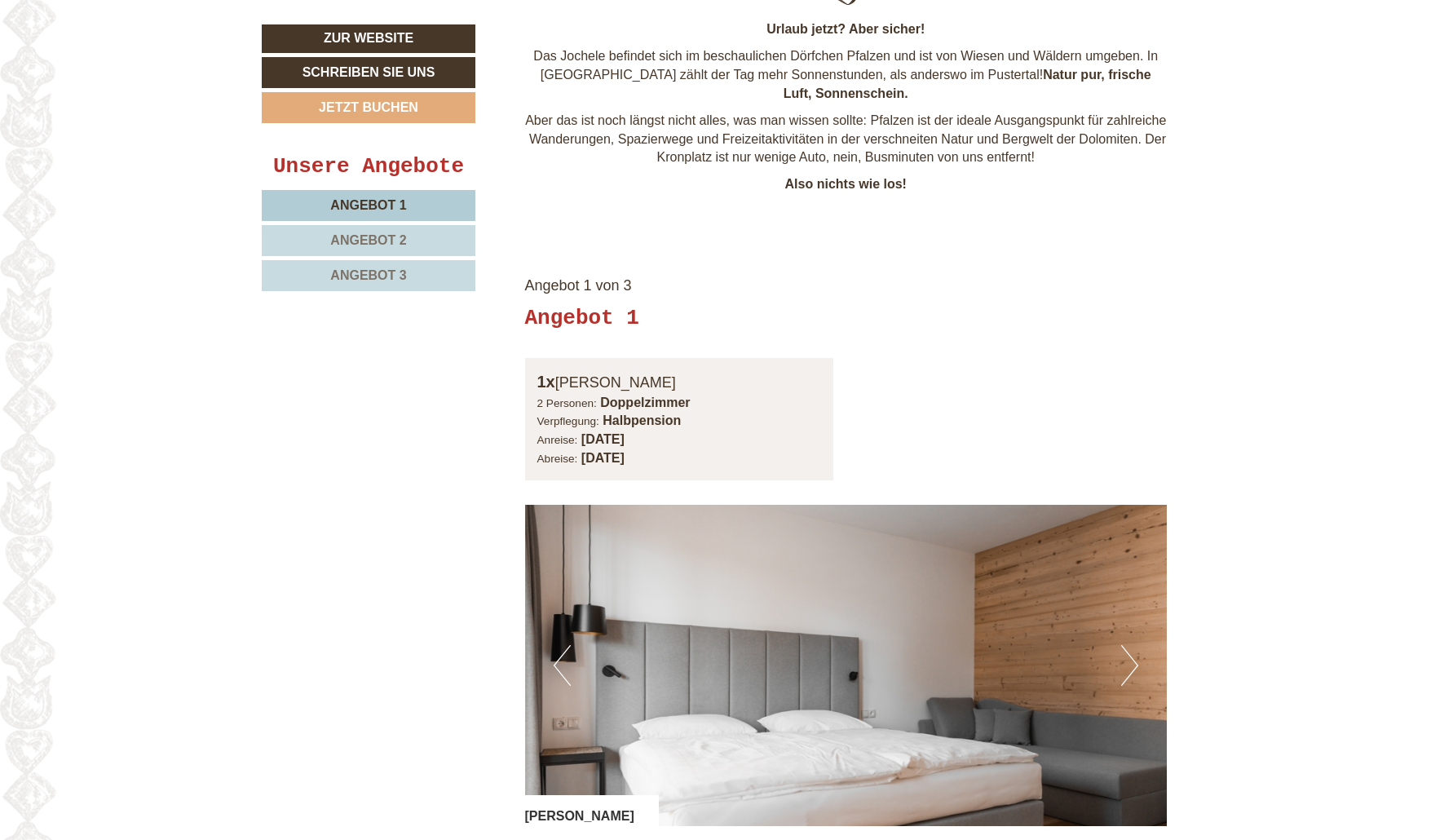
scroll to position [931, 0]
click at [1171, 321] on div "Angebot 1 von 3 Angebot 1 1x [PERSON_NAME] 2 Personen: Doppelzimmer Verpflegung…" at bounding box center [846, 851] width 691 height 1203
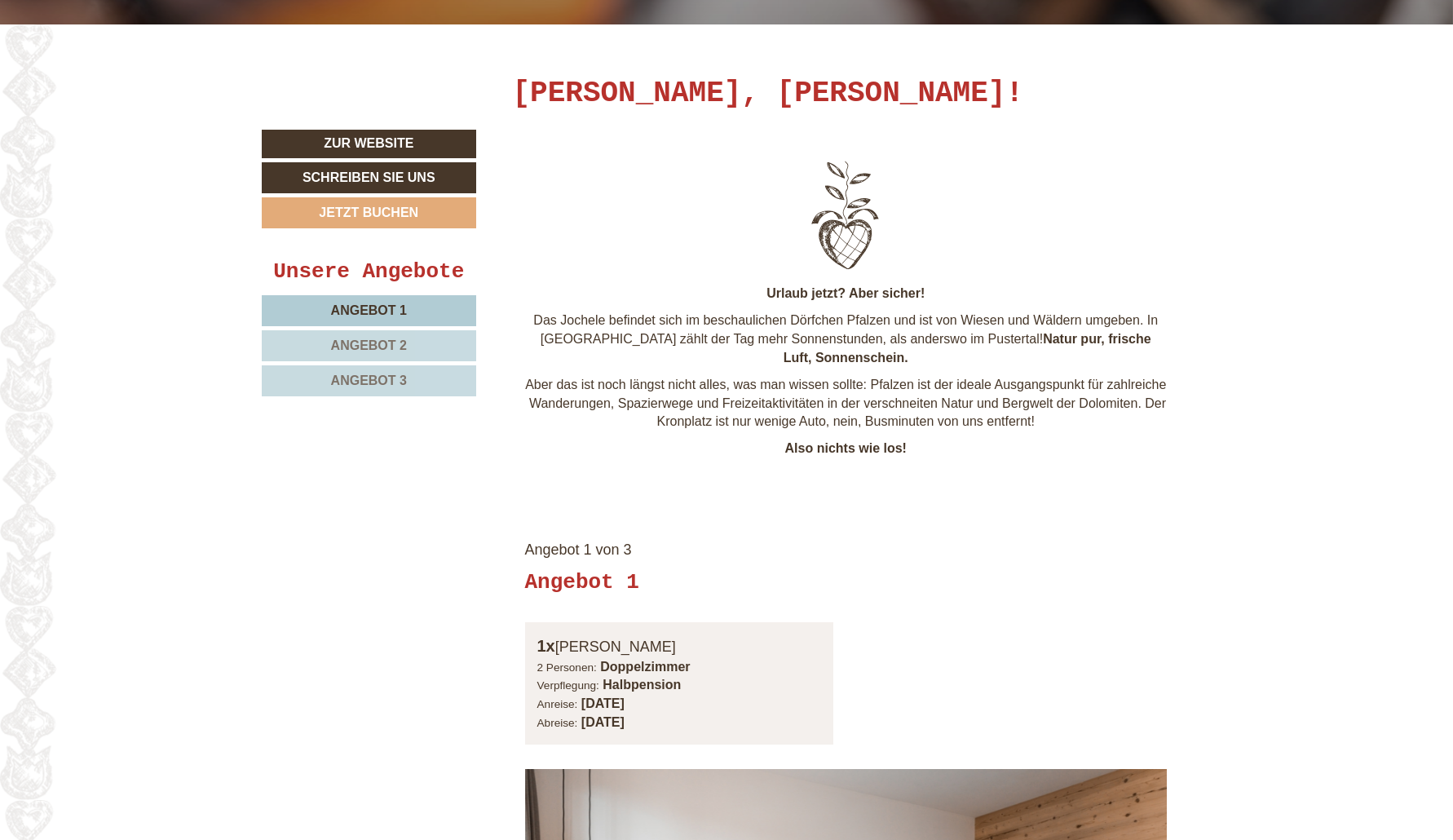
scroll to position [1001, 0]
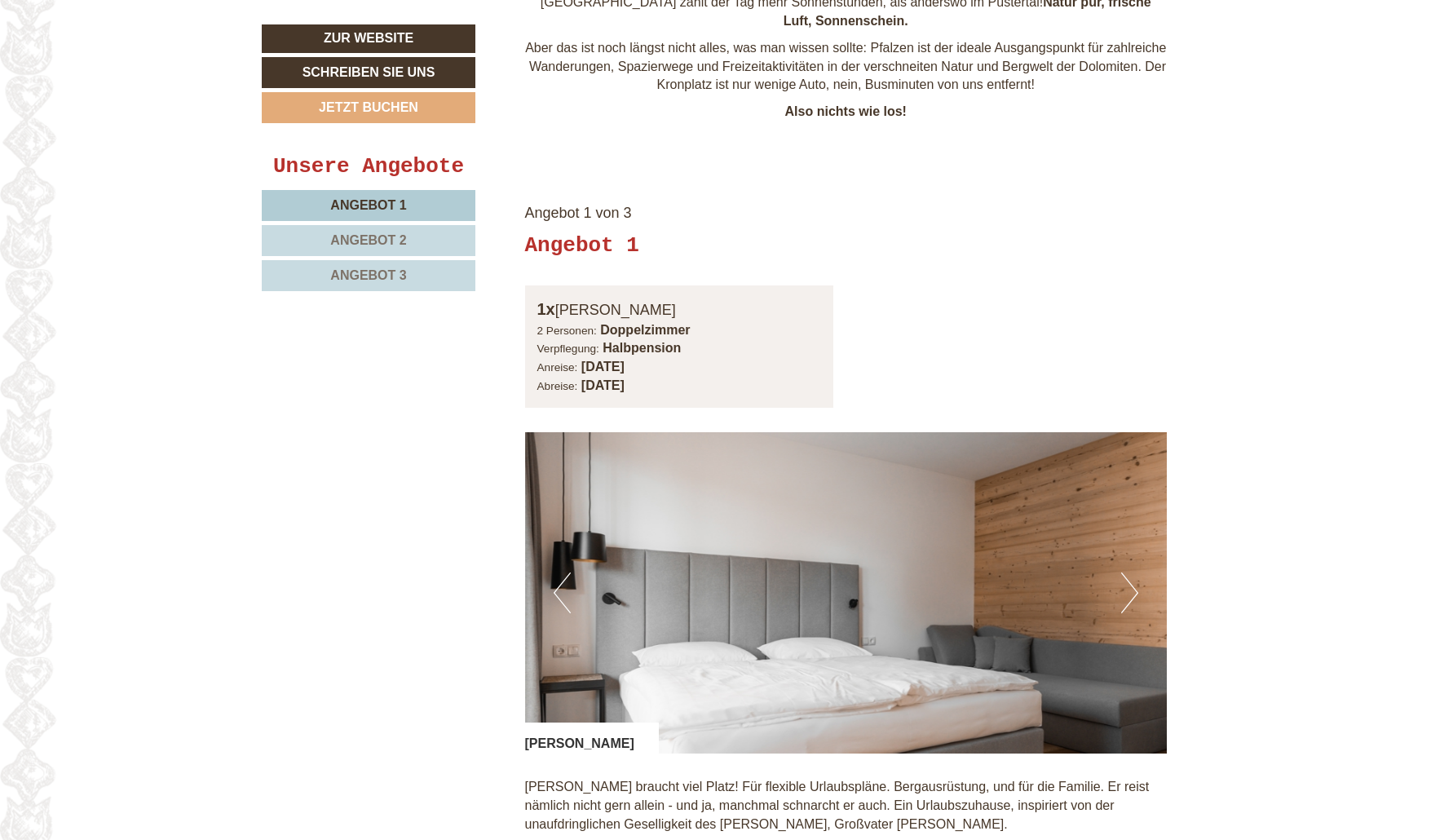
click at [372, 238] on span "Angebot 2" at bounding box center [368, 240] width 76 height 14
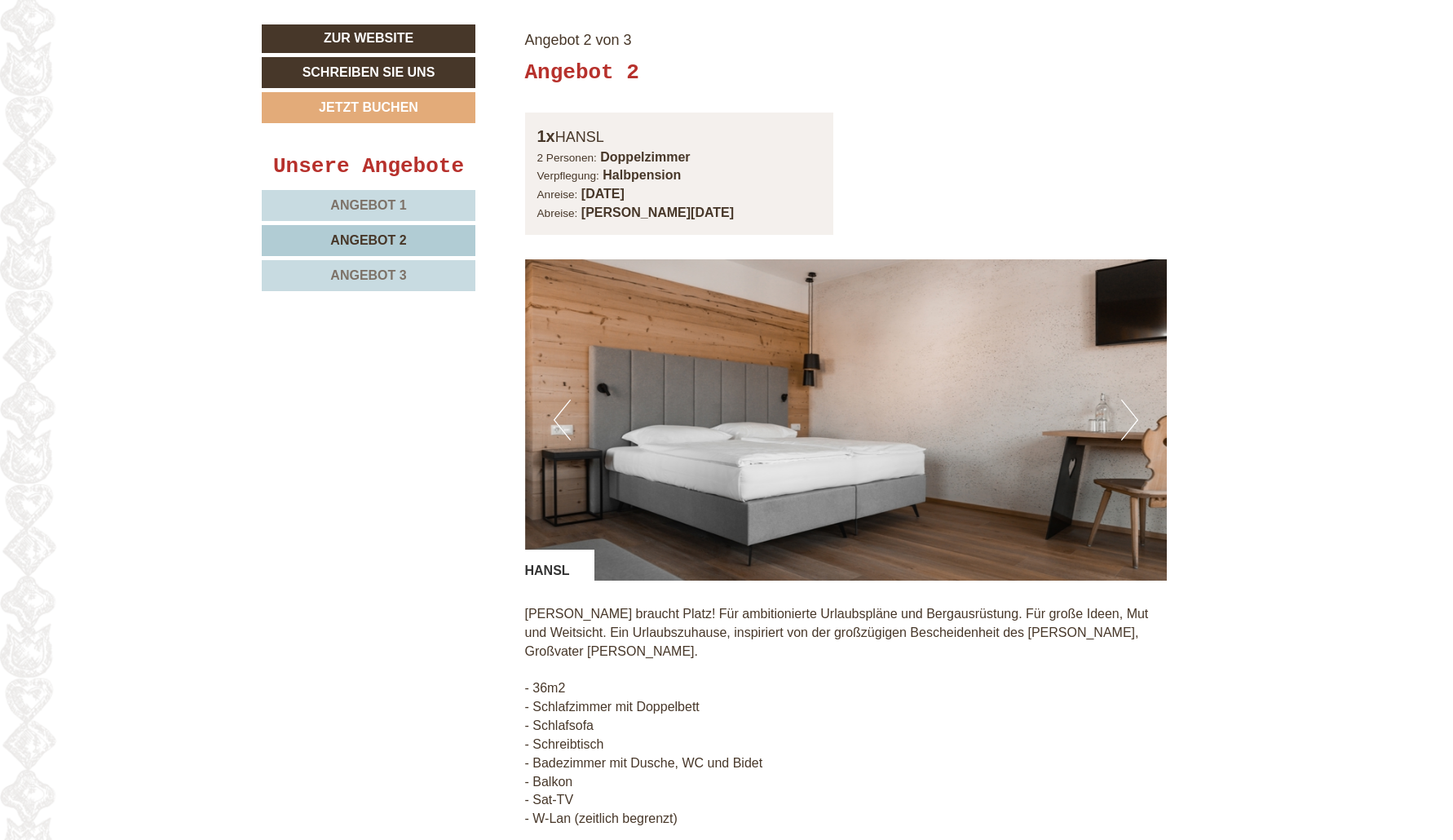
click at [406, 207] on link "Angebot 1" at bounding box center [368, 205] width 213 height 31
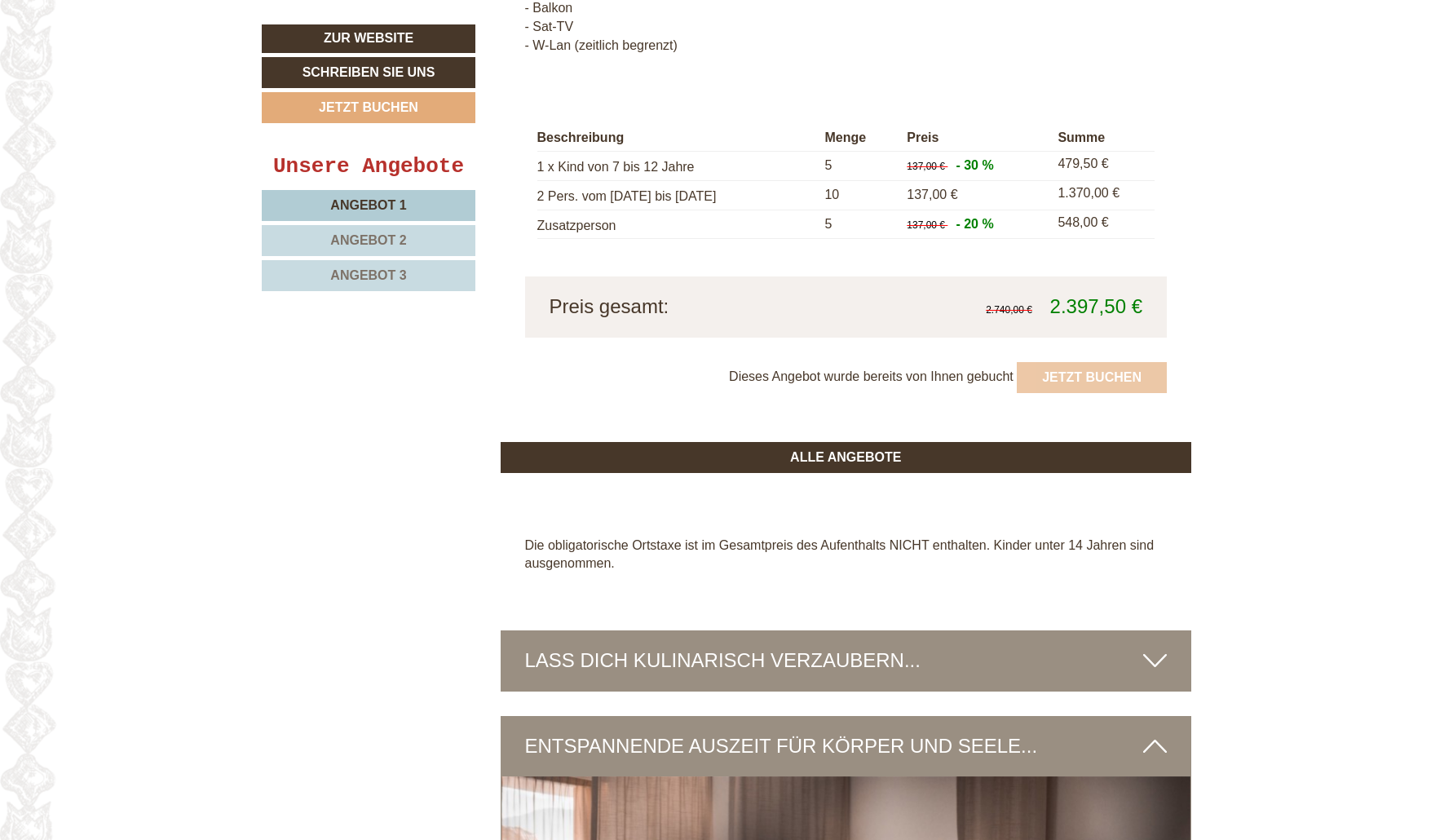
scroll to position [1968, 0]
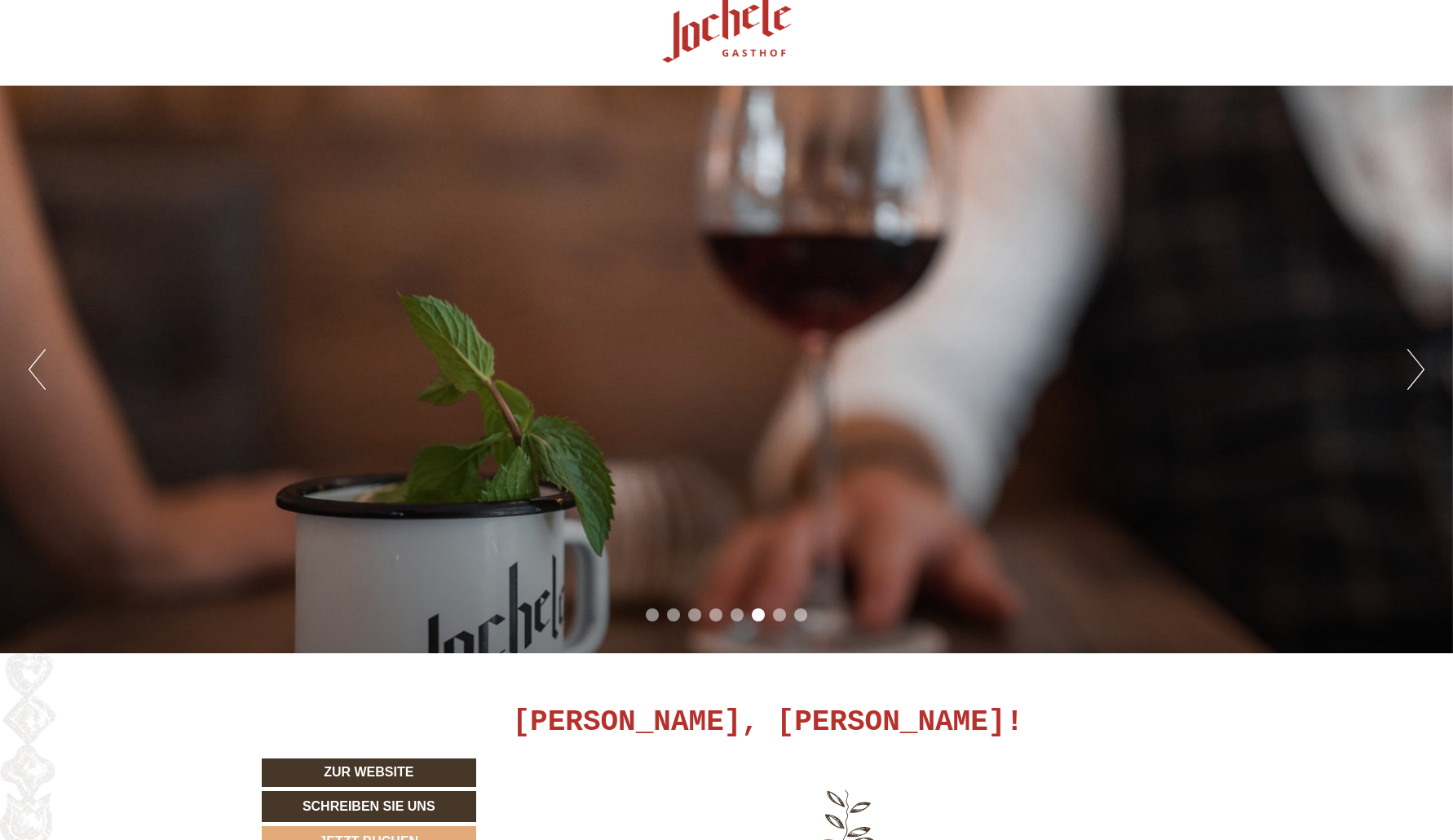
scroll to position [34, 0]
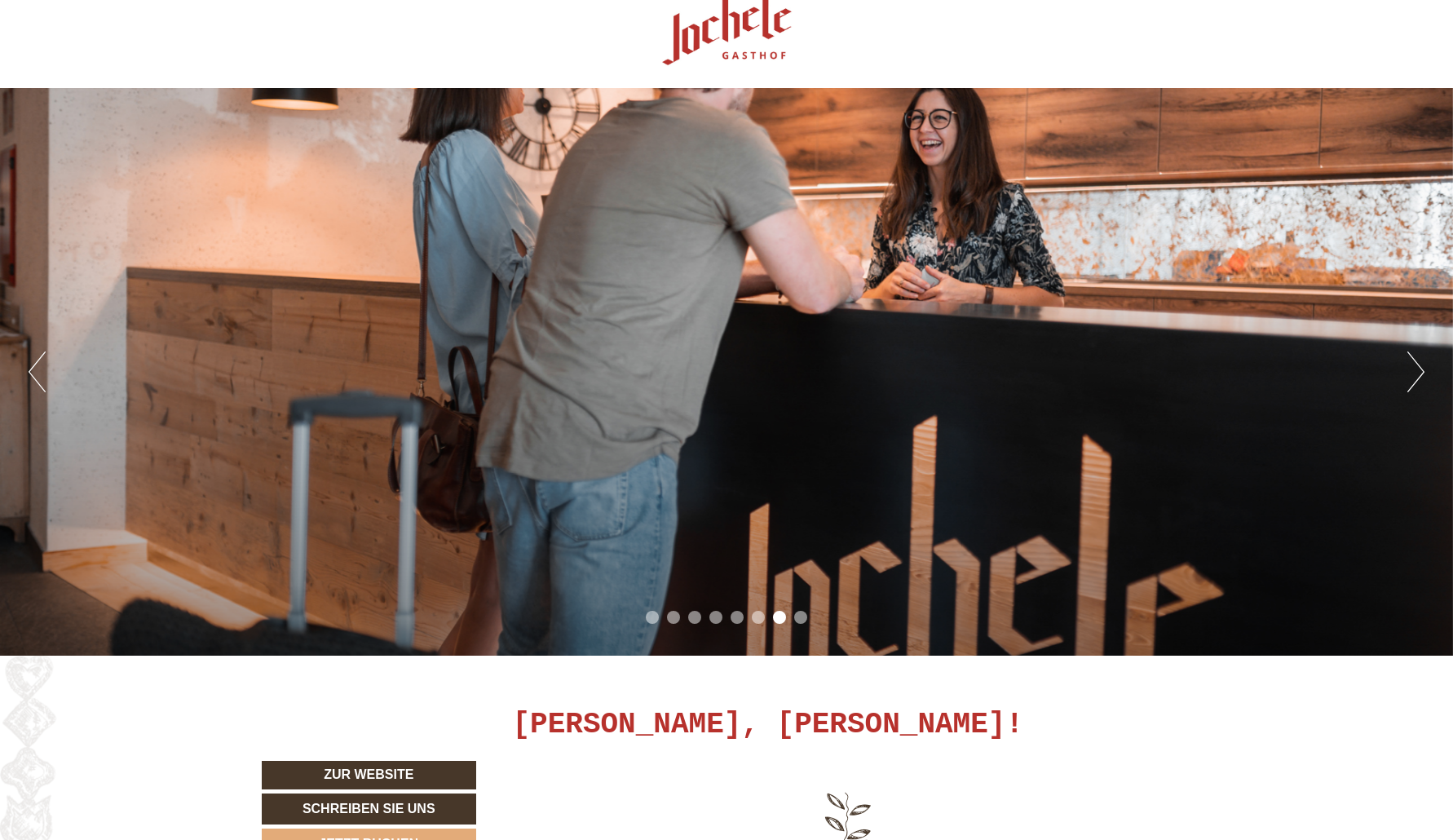
click at [1423, 392] on button "Next" at bounding box center [1416, 371] width 17 height 41
click at [1414, 371] on button "Next" at bounding box center [1416, 371] width 17 height 41
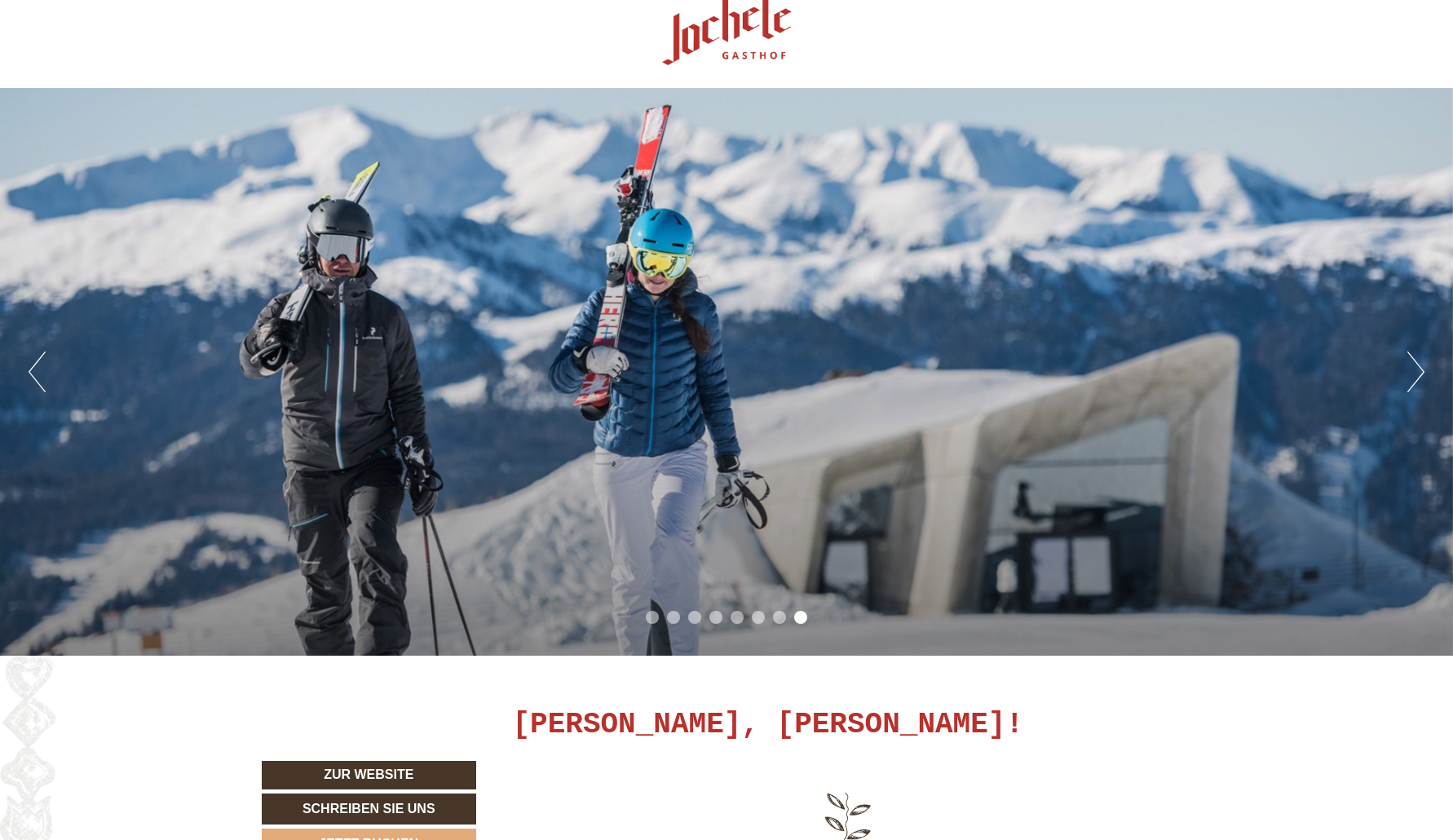
click at [36, 362] on button "Previous" at bounding box center [37, 371] width 17 height 41
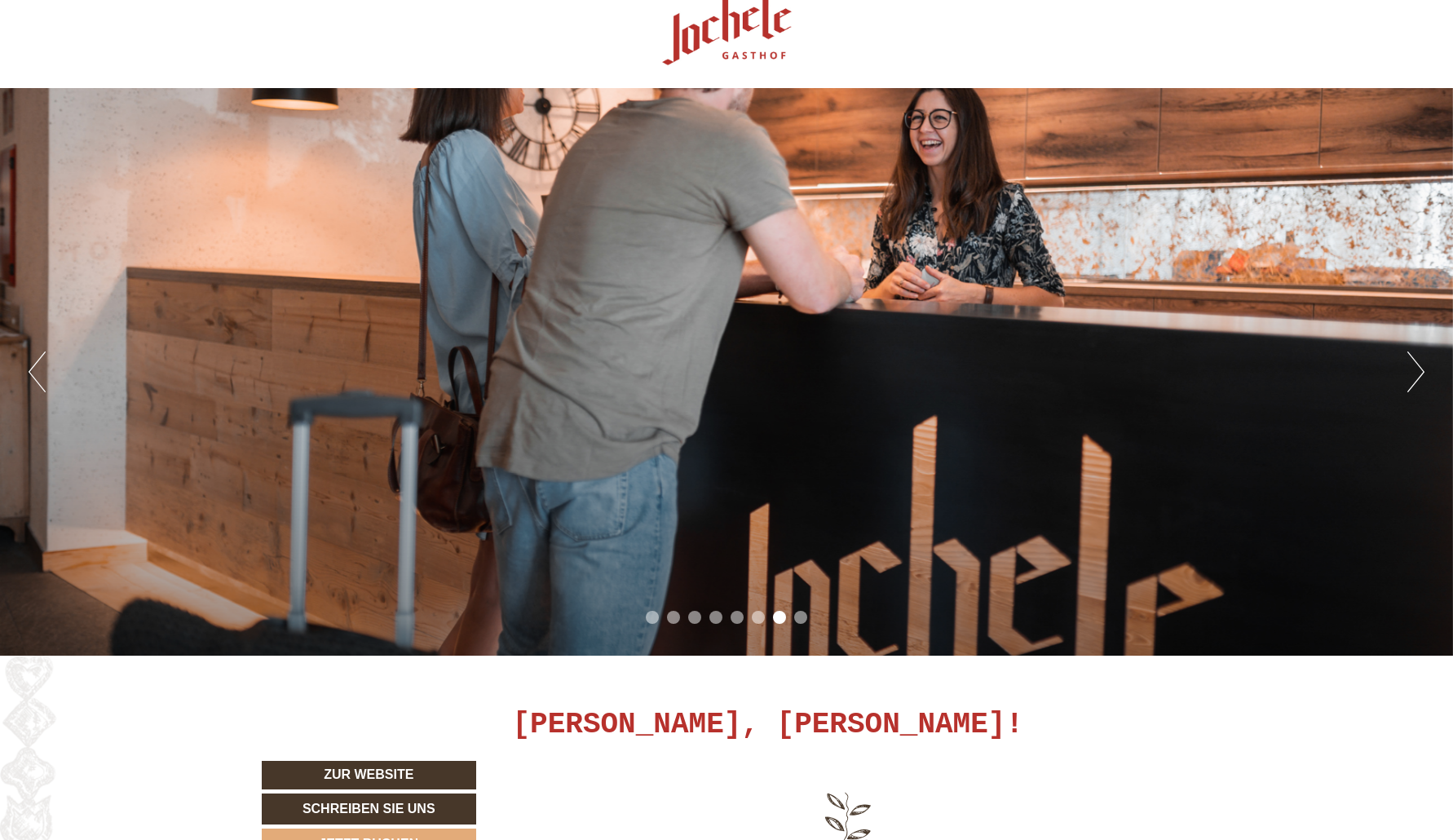
click at [36, 362] on button "Previous" at bounding box center [37, 371] width 17 height 41
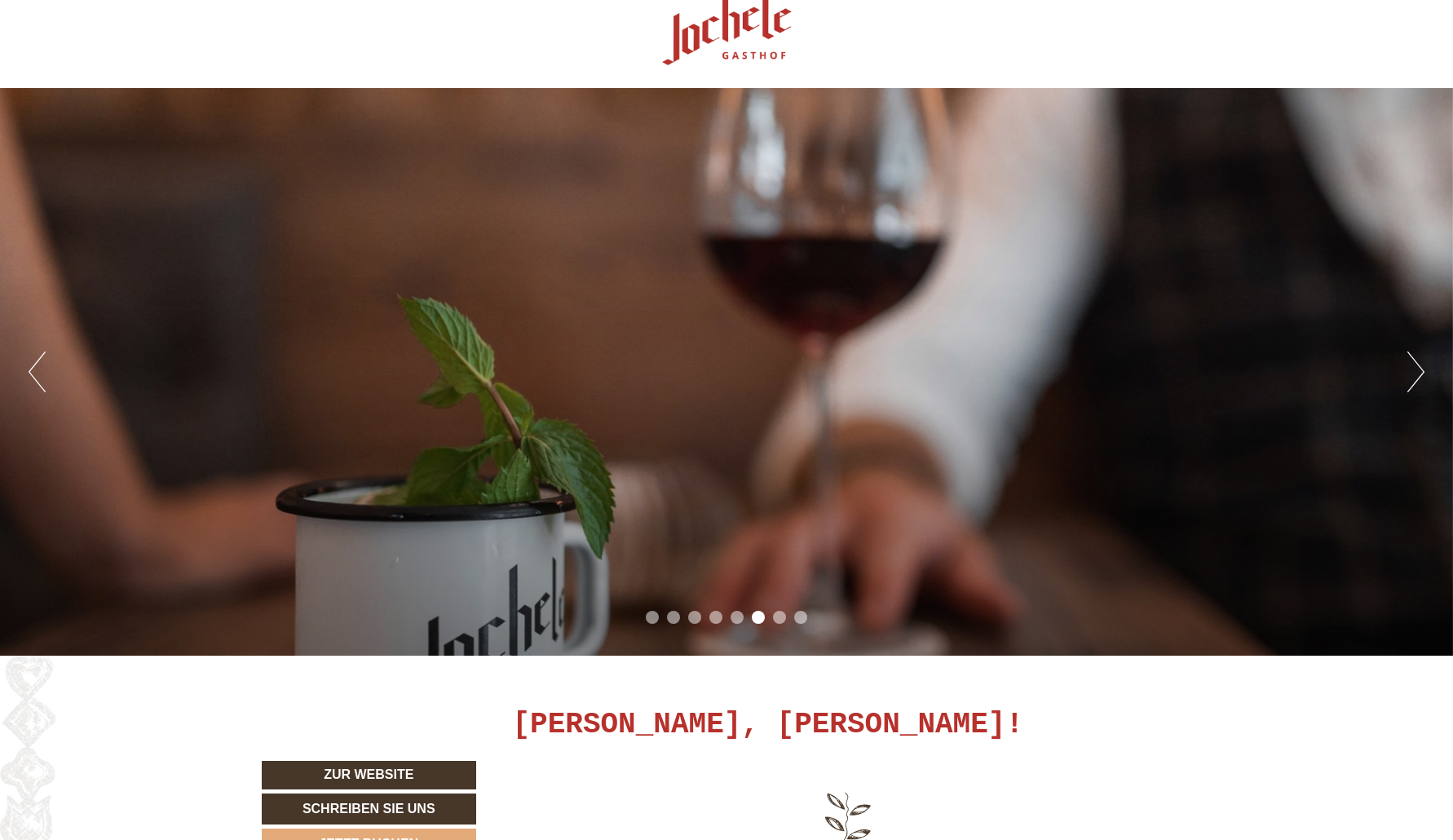
click at [36, 362] on button "Previous" at bounding box center [37, 371] width 17 height 41
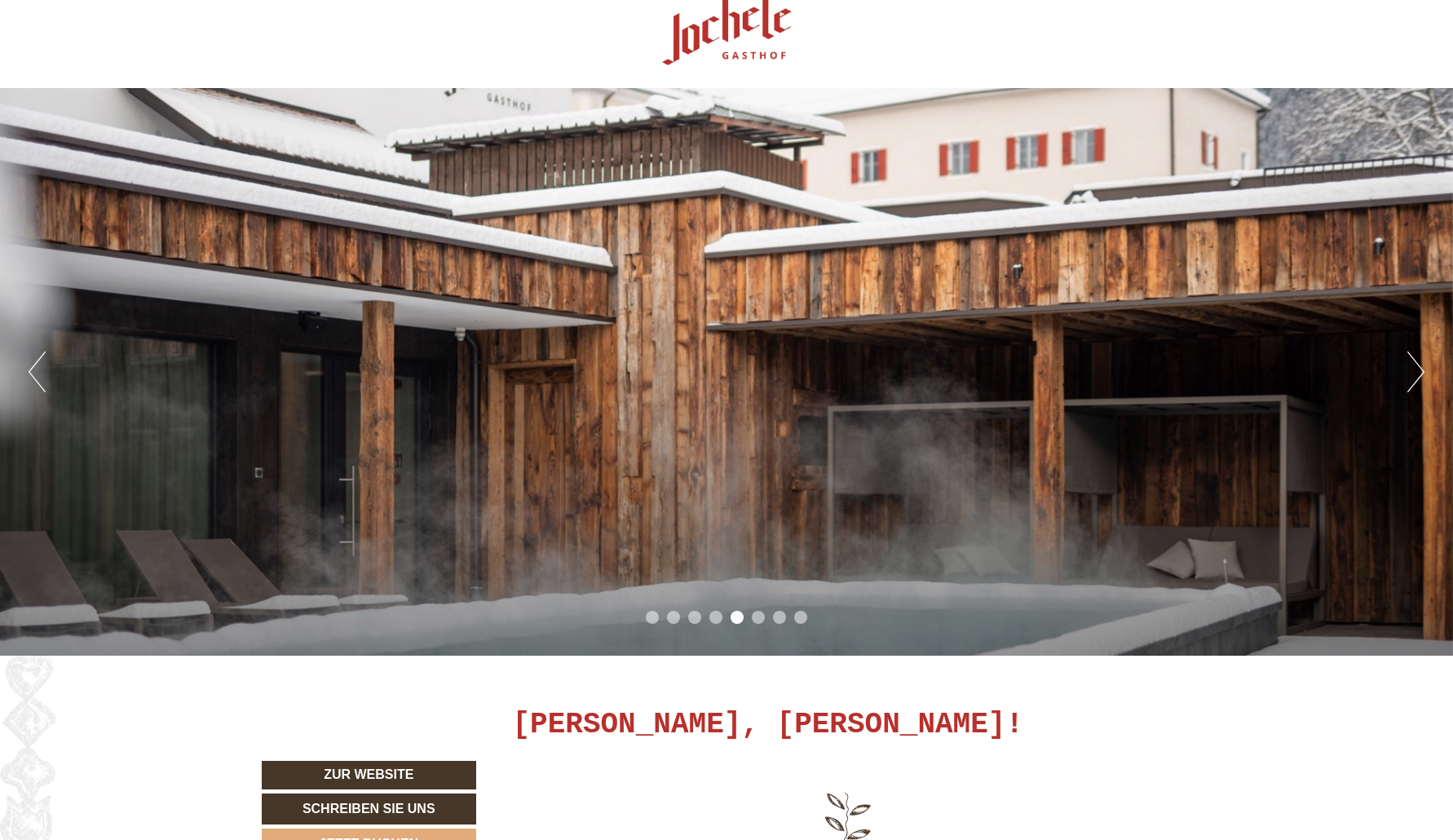
click at [36, 362] on button "Previous" at bounding box center [37, 371] width 17 height 41
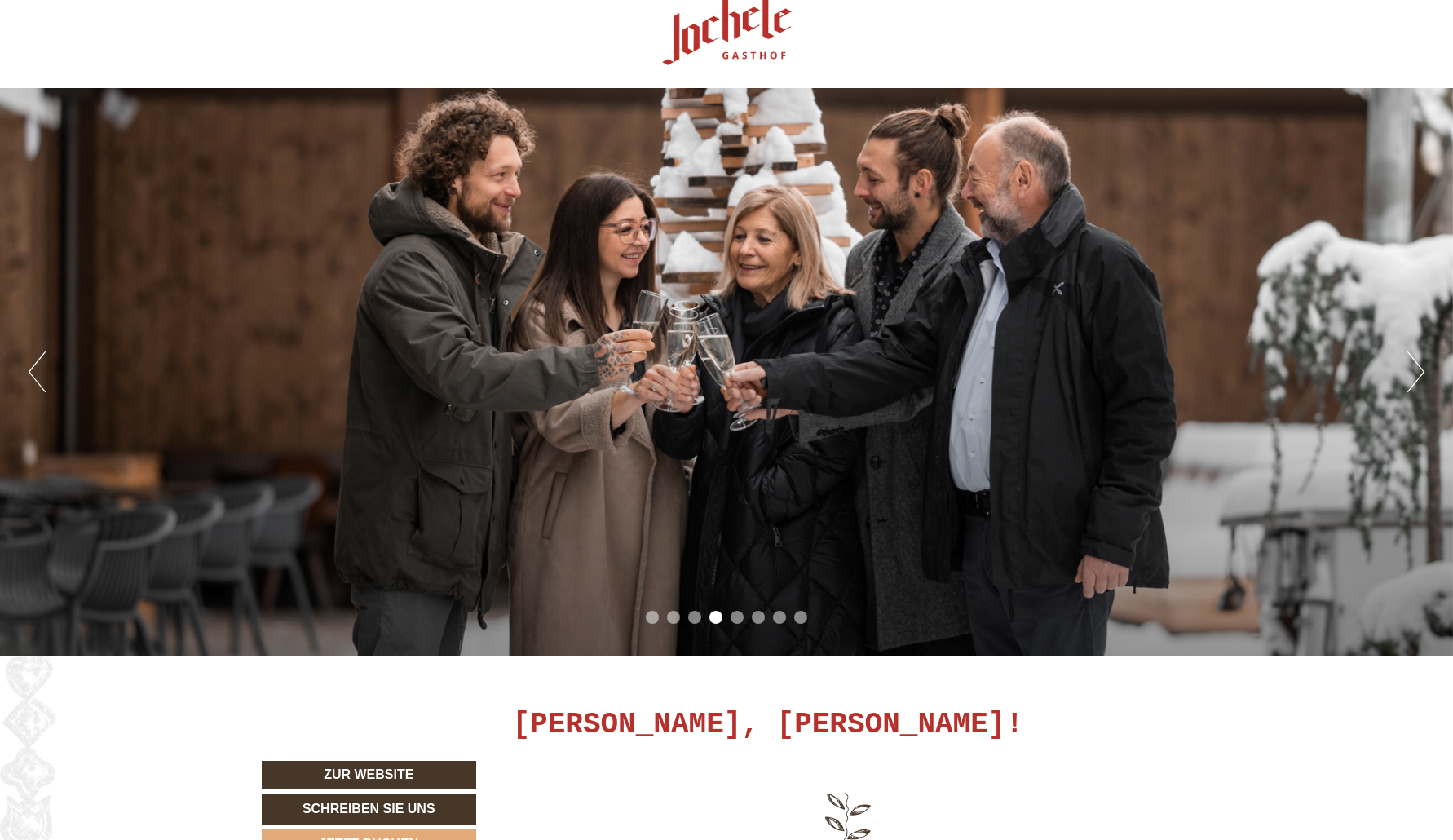
click at [36, 362] on button "Previous" at bounding box center [37, 371] width 17 height 41
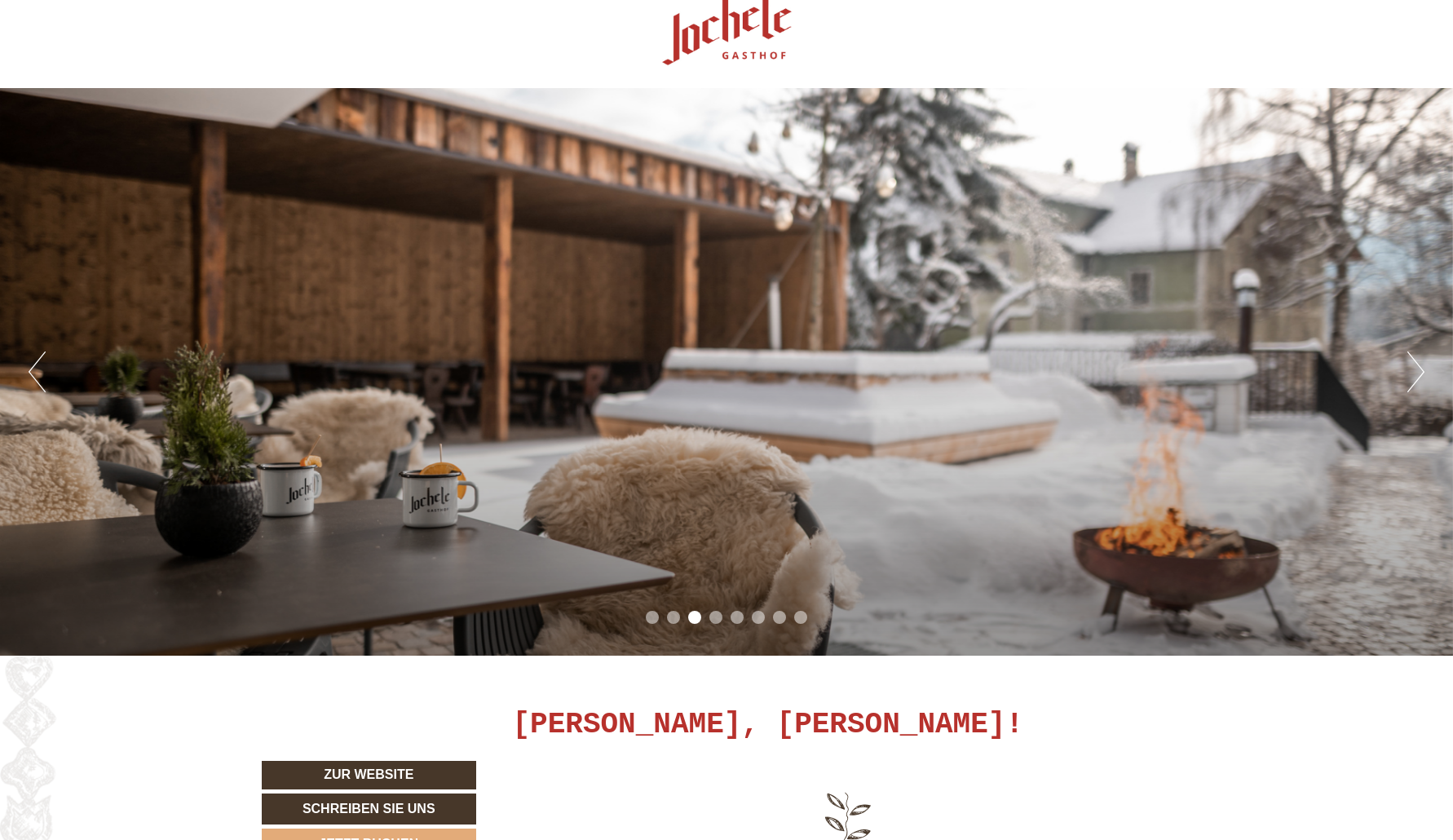
click at [36, 362] on button "Previous" at bounding box center [37, 371] width 17 height 41
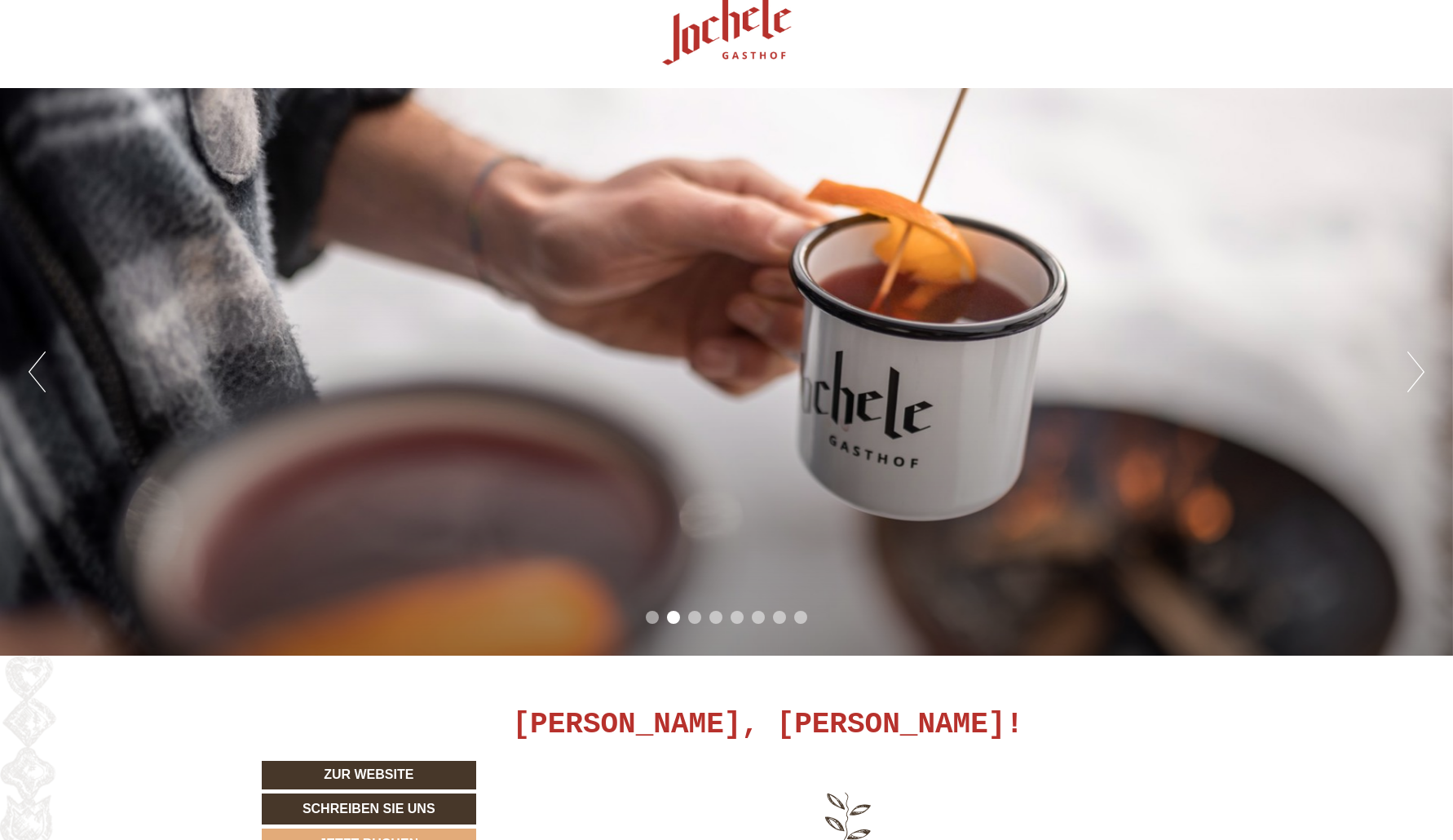
click at [36, 362] on button "Previous" at bounding box center [37, 371] width 17 height 41
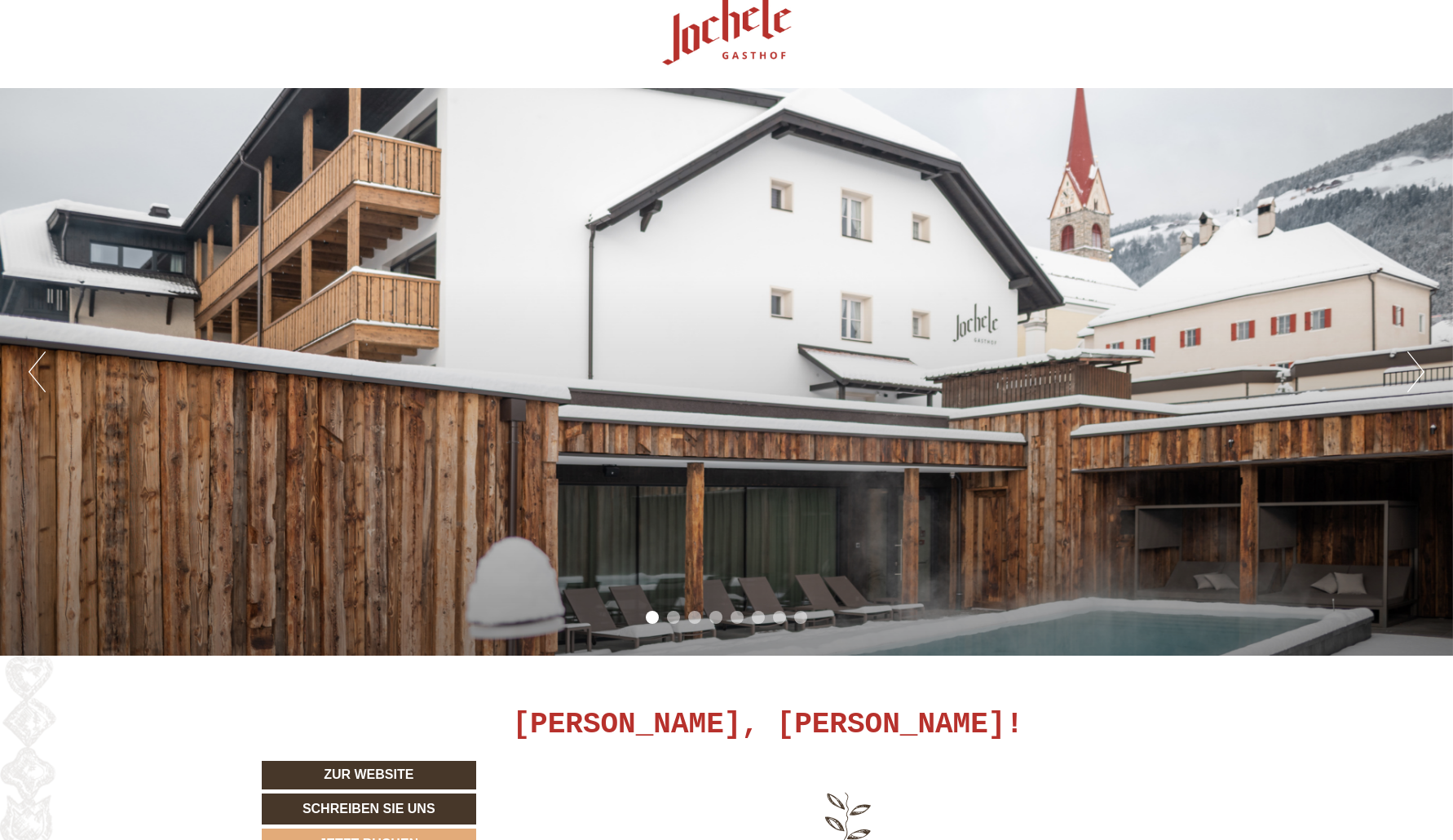
click at [36, 362] on button "Previous" at bounding box center [37, 371] width 17 height 41
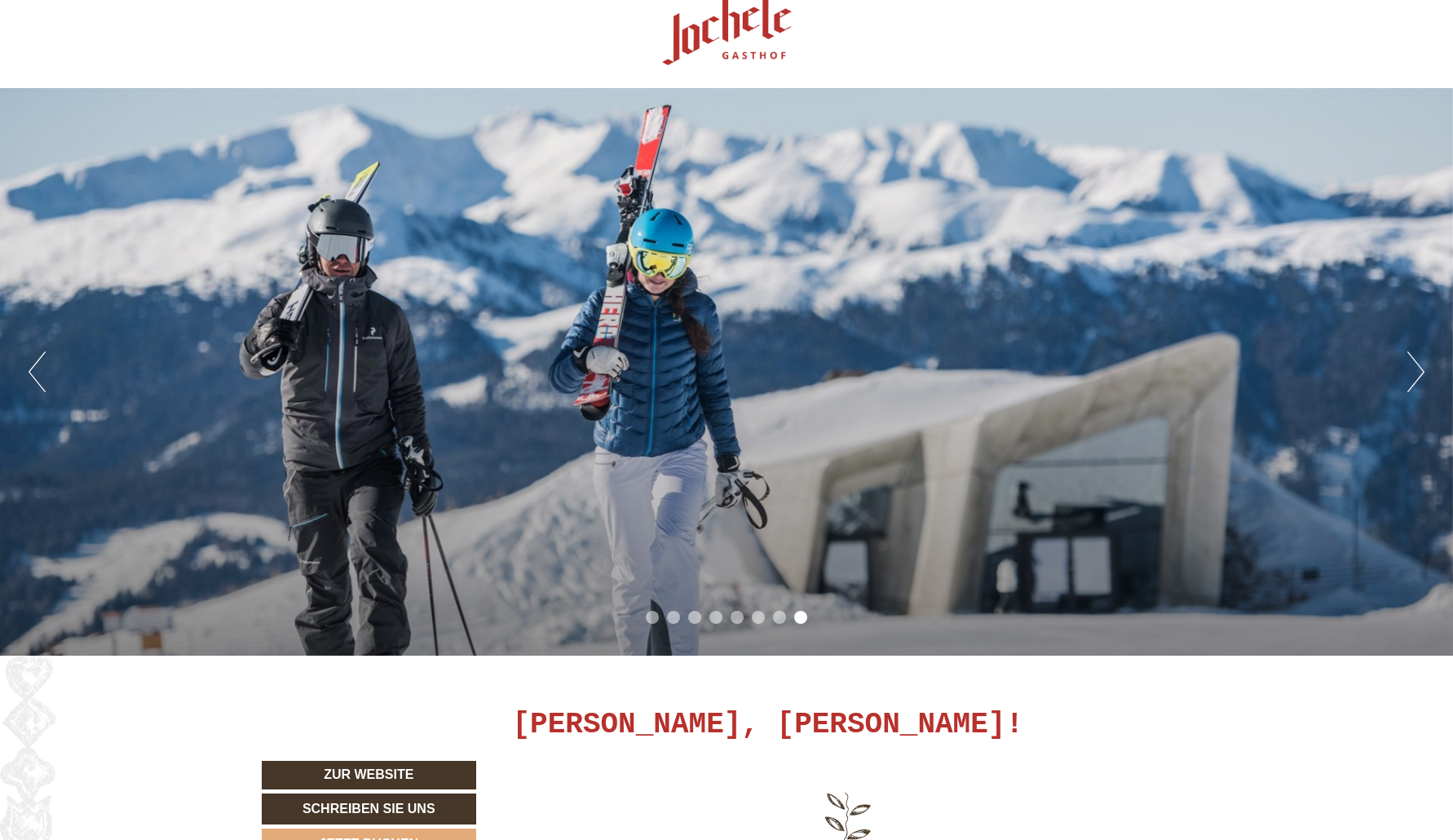
click at [36, 362] on button "Previous" at bounding box center [37, 371] width 17 height 41
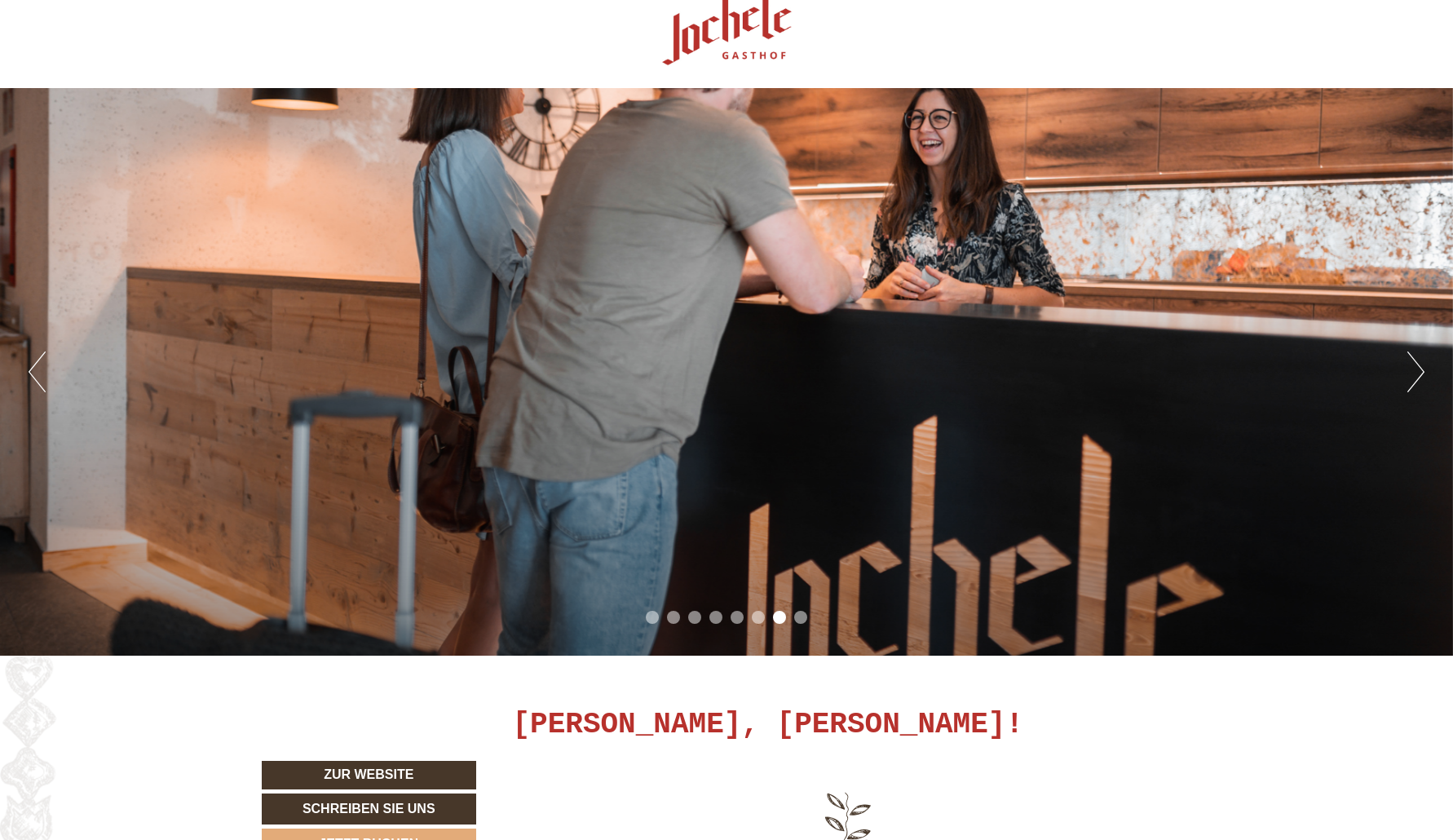
click at [36, 362] on button "Previous" at bounding box center [37, 371] width 17 height 41
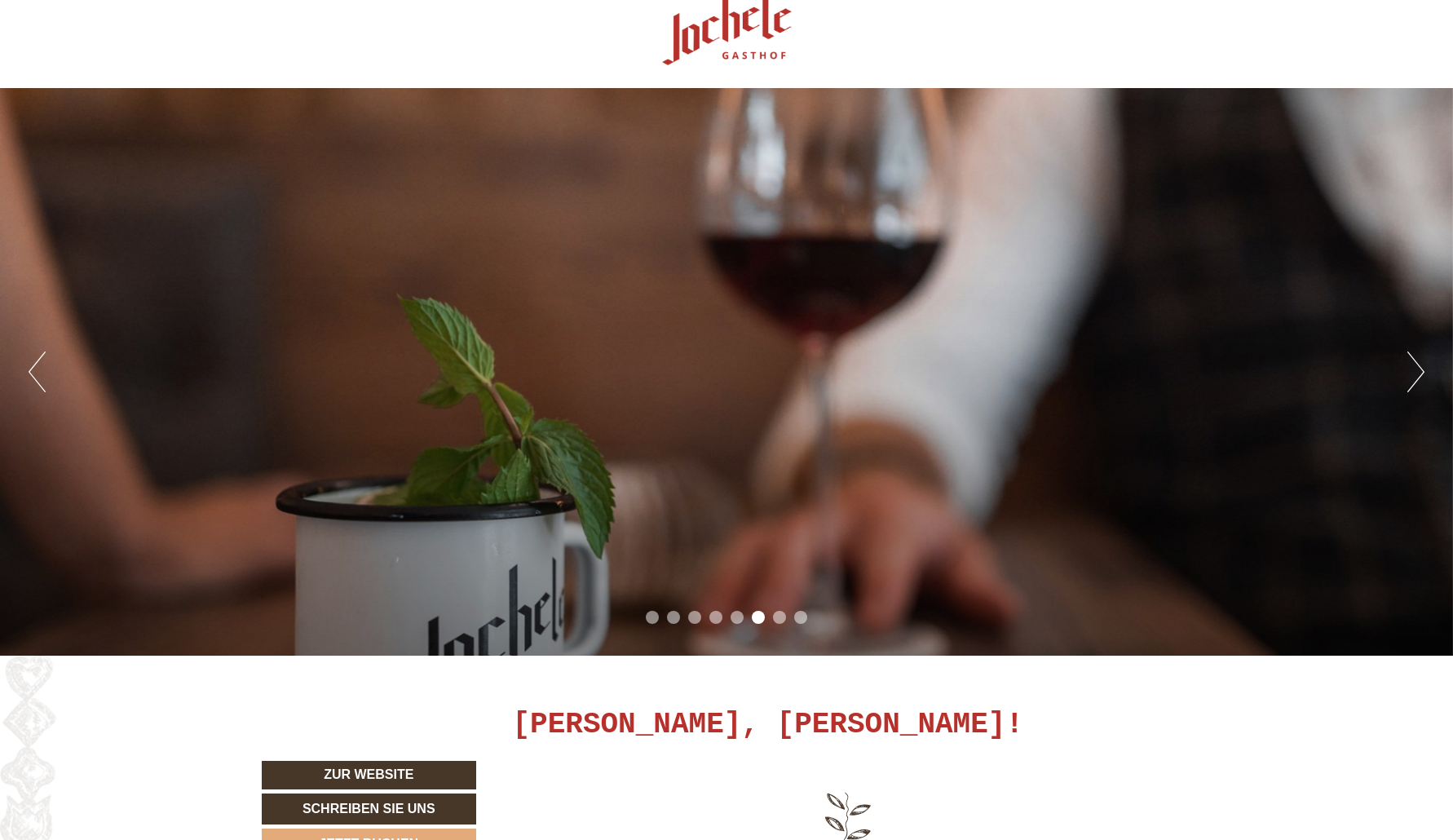
click at [36, 362] on button "Previous" at bounding box center [37, 371] width 17 height 41
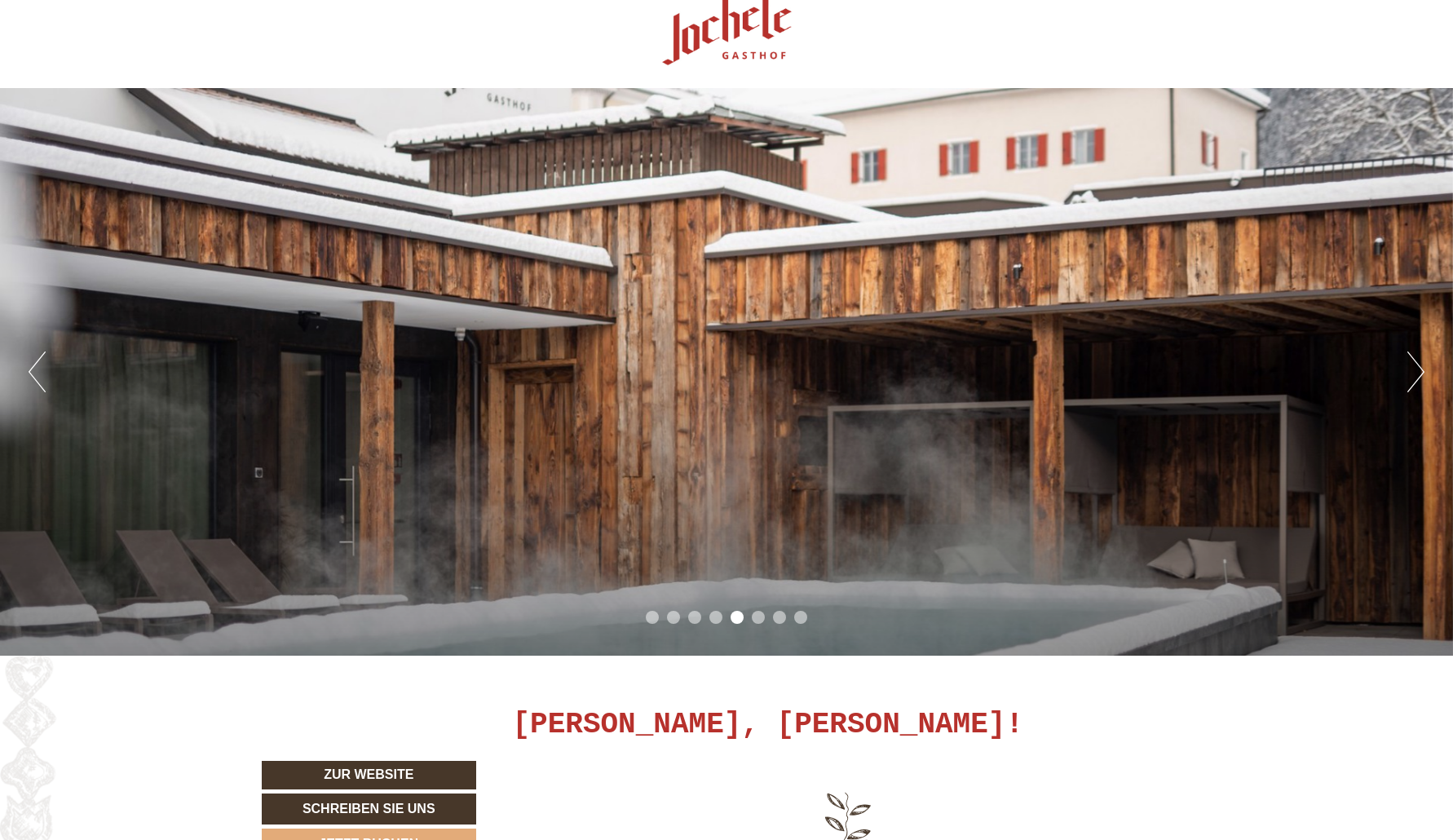
click at [36, 362] on button "Previous" at bounding box center [37, 371] width 17 height 41
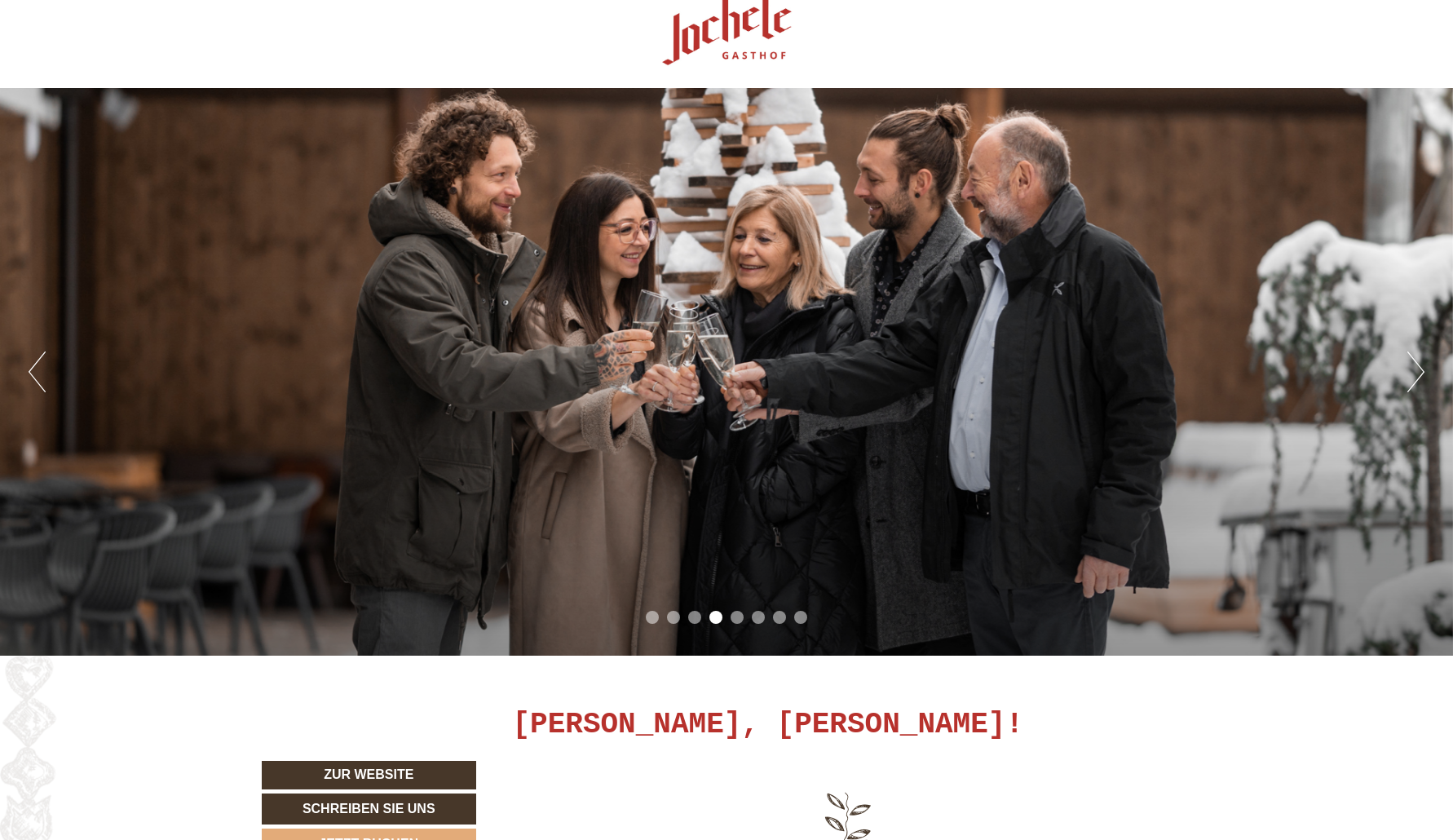
click at [1131, 48] on div at bounding box center [726, 27] width 913 height 106
